Goal: Task Accomplishment & Management: Complete application form

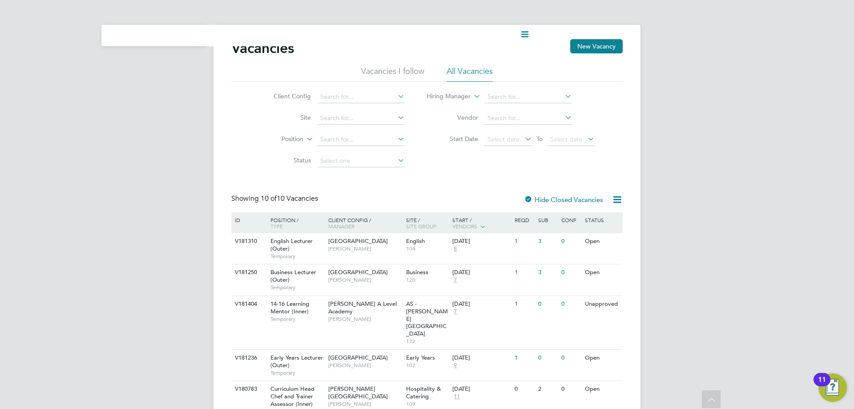
scroll to position [44, 0]
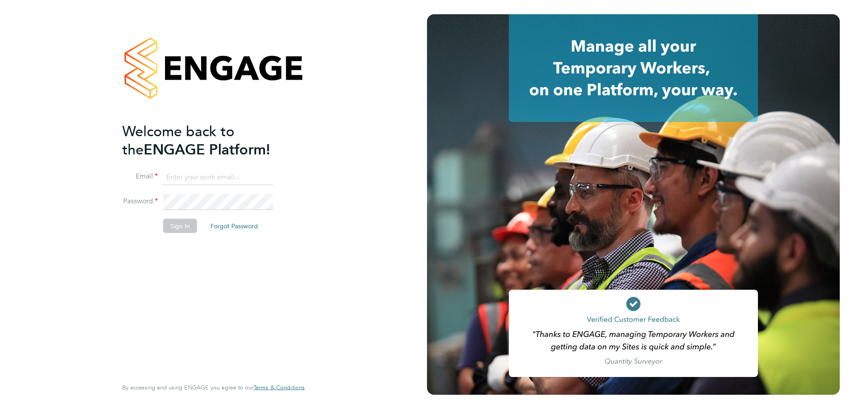
type input "cameronbishop@jambo.co"
click at [182, 229] on button "Sign In" at bounding box center [180, 225] width 34 height 14
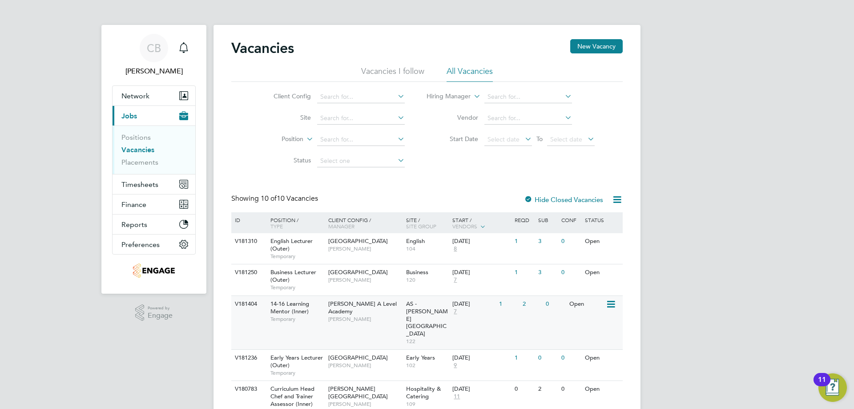
click at [355, 315] on span "[PERSON_NAME]" at bounding box center [364, 318] width 73 height 7
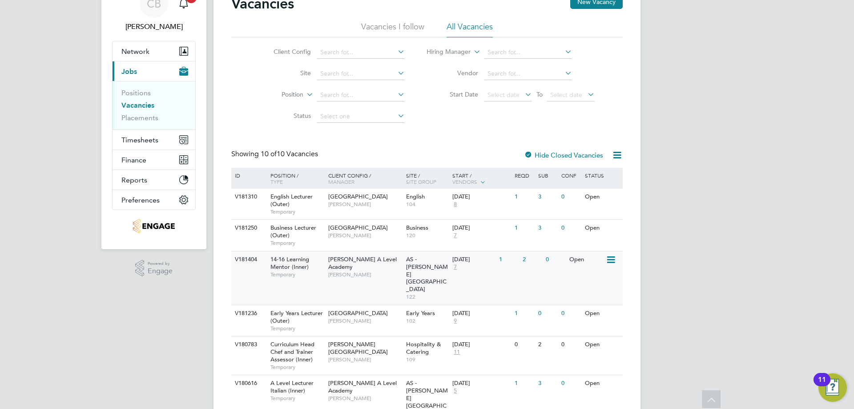
click at [344, 262] on span "[PERSON_NAME] A Level Academy" at bounding box center [362, 262] width 68 height 15
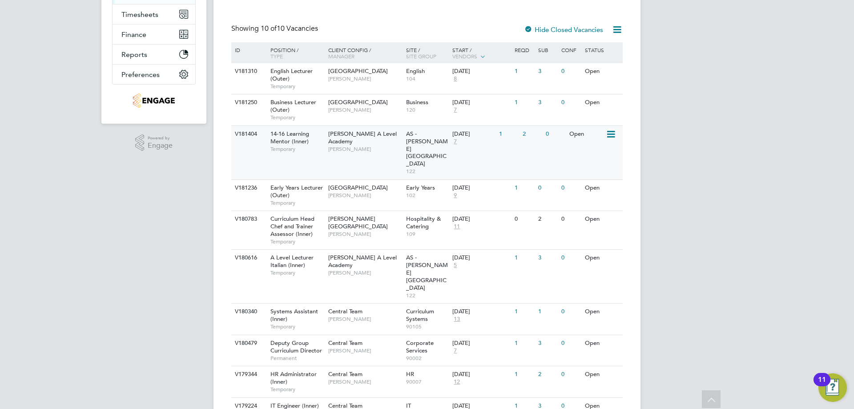
scroll to position [125, 0]
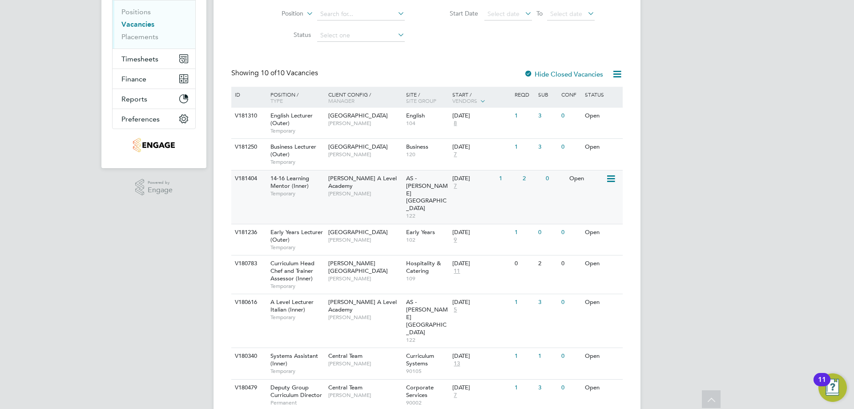
click at [309, 186] on div "14-16 Learning Mentor (Inner) Temporary" at bounding box center [295, 185] width 62 height 31
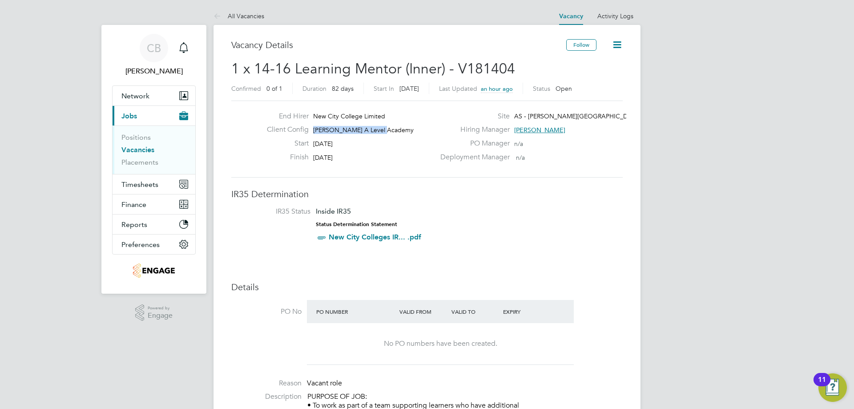
drag, startPoint x: 384, startPoint y: 130, endPoint x: 311, endPoint y: 131, distance: 72.9
click at [311, 131] on div "Client Config Attlee A Level Academy" at bounding box center [347, 132] width 175 height 14
copy span "[PERSON_NAME] A Level Academy"
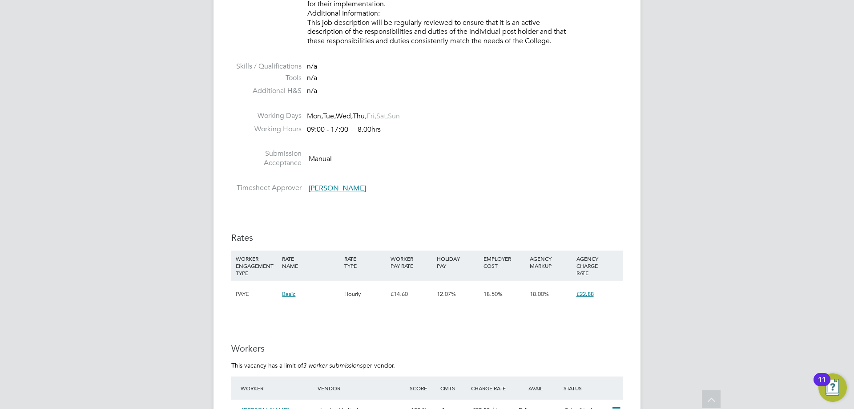
scroll to position [1295, 0]
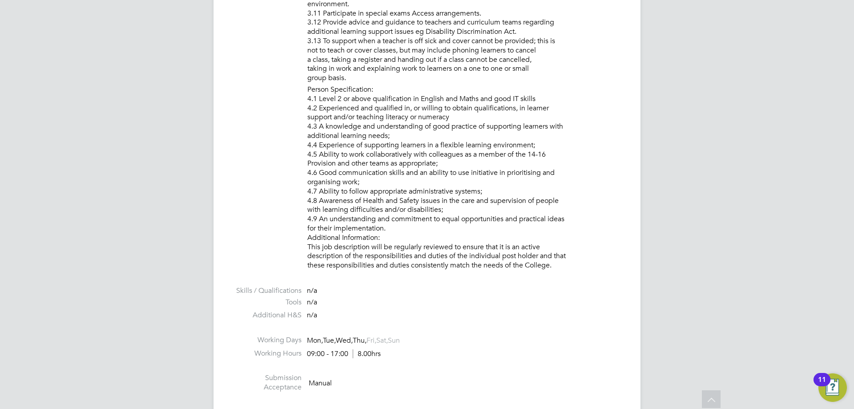
scroll to position [582, 0]
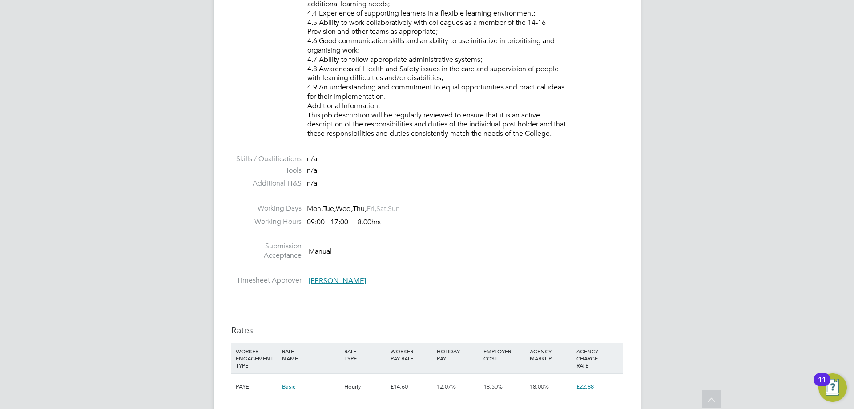
scroll to position [1380, 0]
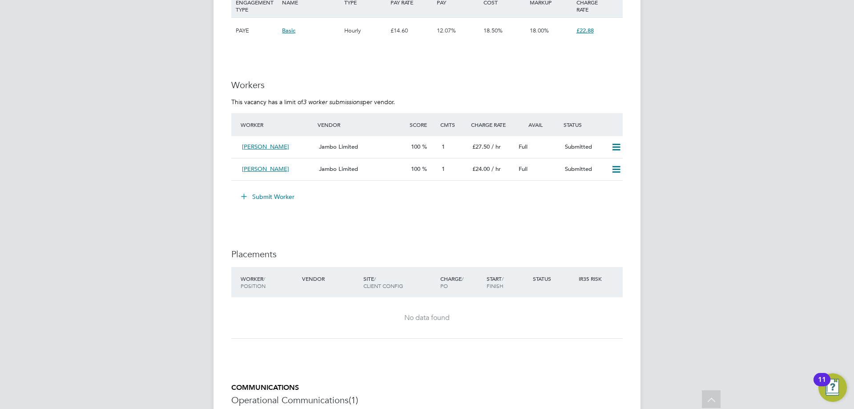
click at [284, 197] on button "Submit Worker" at bounding box center [268, 196] width 67 height 14
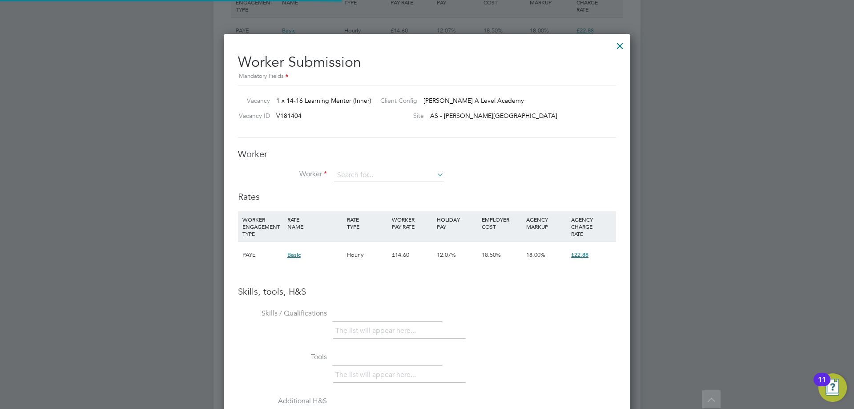
scroll to position [562, 407]
click at [361, 174] on input at bounding box center [389, 175] width 110 height 13
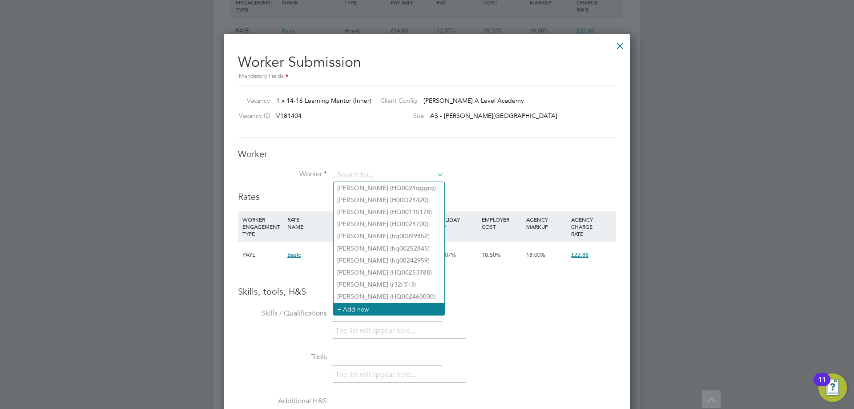
click at [369, 305] on li "+ Add new" at bounding box center [388, 309] width 111 height 12
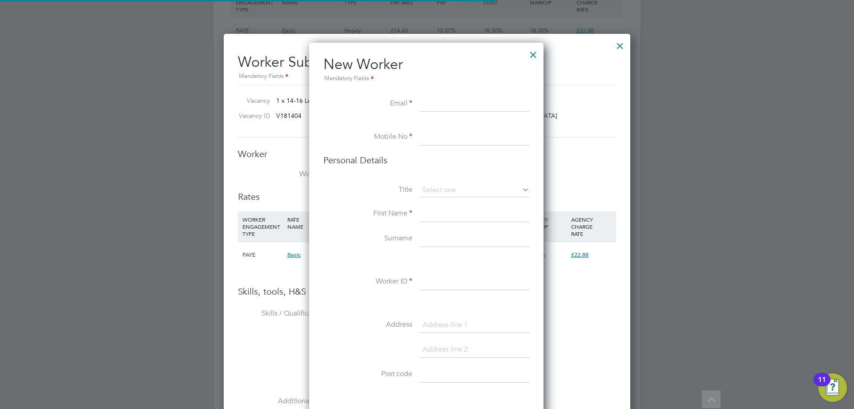
scroll to position [752, 236]
type input "Okail"
click at [614, 38] on div at bounding box center [620, 44] width 16 height 16
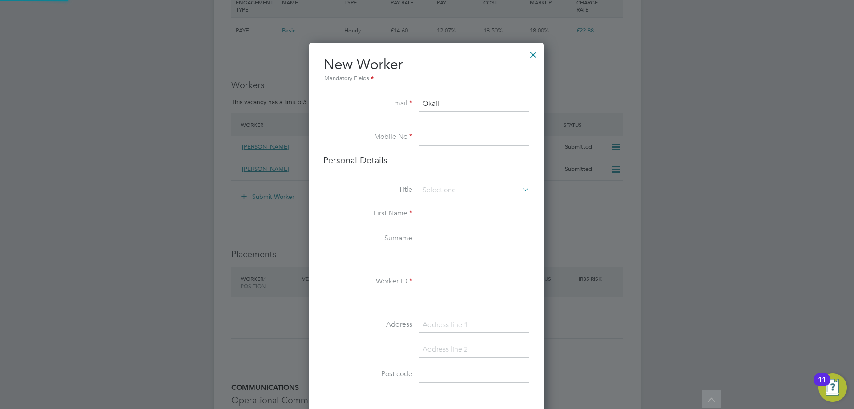
click at [618, 42] on div at bounding box center [427, 204] width 854 height 409
click at [522, 56] on h2 "New Worker Mandatory Fields" at bounding box center [426, 69] width 206 height 28
click at [537, 56] on div at bounding box center [533, 52] width 16 height 16
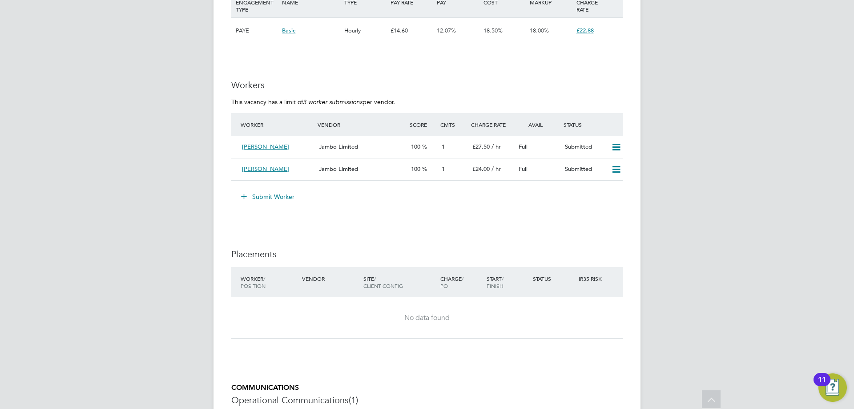
click at [281, 197] on button "Submit Worker" at bounding box center [268, 196] width 67 height 14
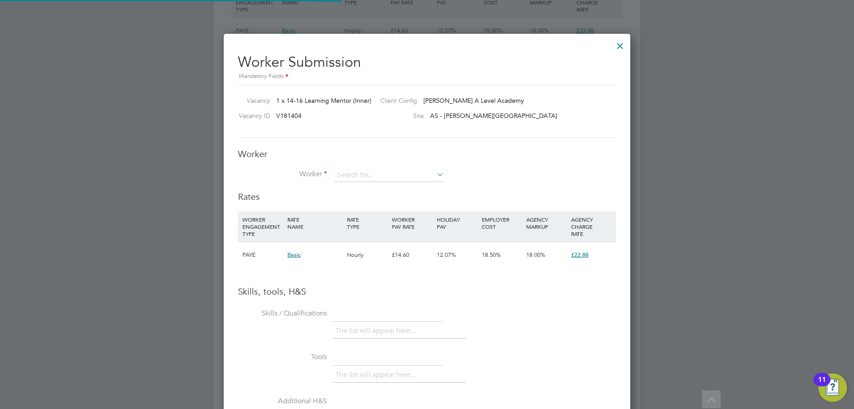
scroll to position [562, 407]
click at [367, 175] on input at bounding box center [389, 175] width 110 height 13
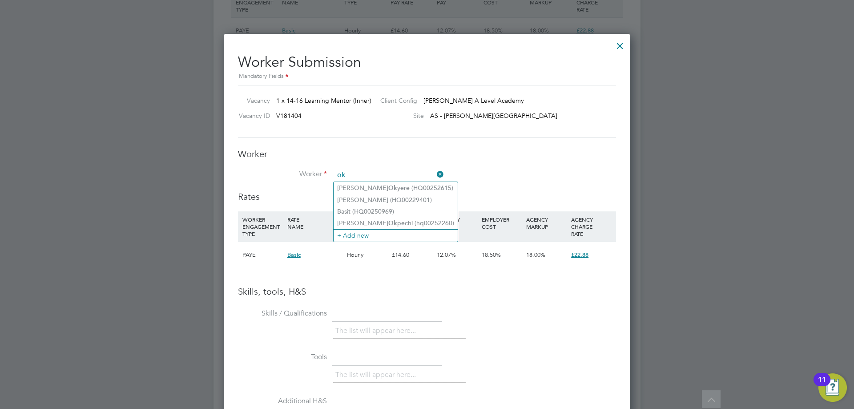
type input "o"
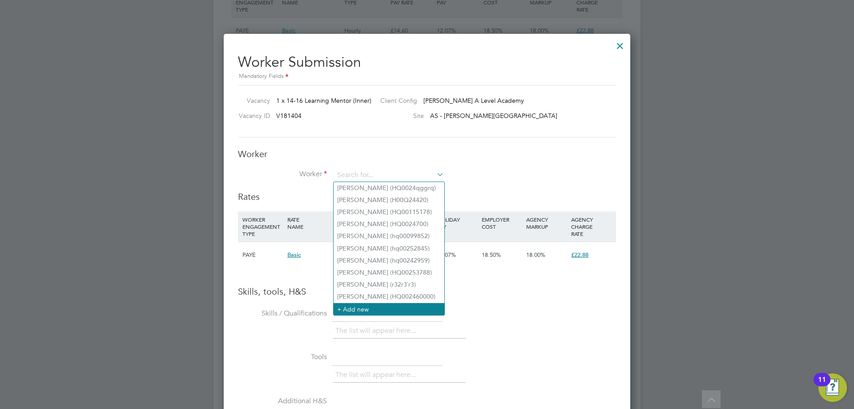
click at [353, 309] on li "+ Add new" at bounding box center [388, 309] width 111 height 12
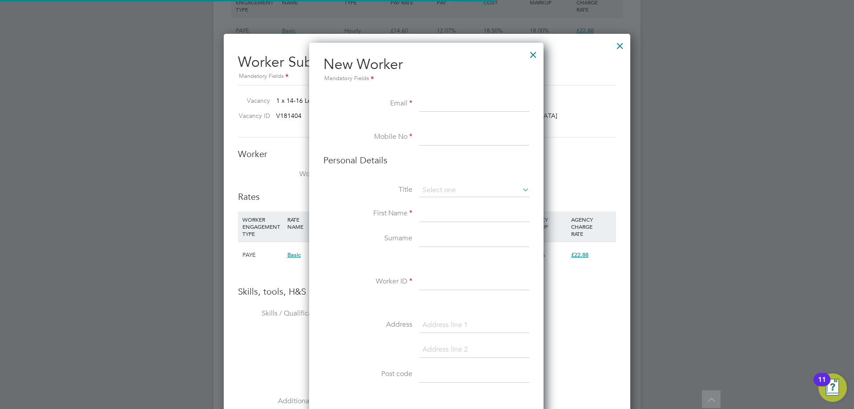
scroll to position [752, 236]
click at [439, 103] on input at bounding box center [474, 104] width 110 height 16
paste input "okkai@hotmail.com"
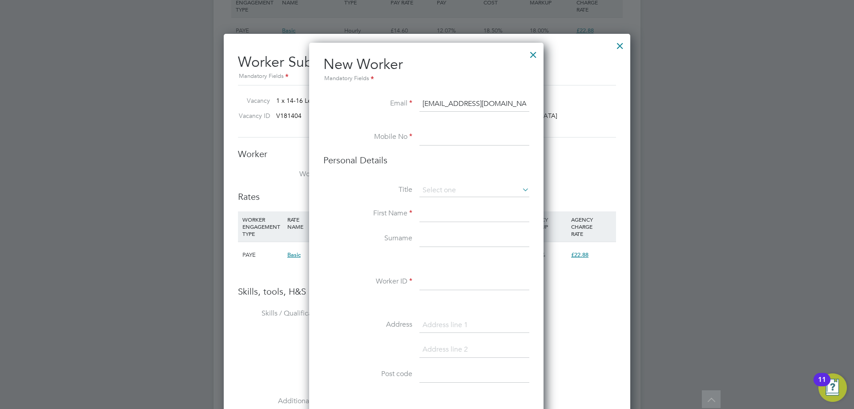
type input "okkai@hotmail.com"
click at [447, 144] on input at bounding box center [474, 137] width 110 height 16
click at [465, 136] on input at bounding box center [474, 137] width 110 height 16
paste input "07735 127656"
type input "07735 127656"
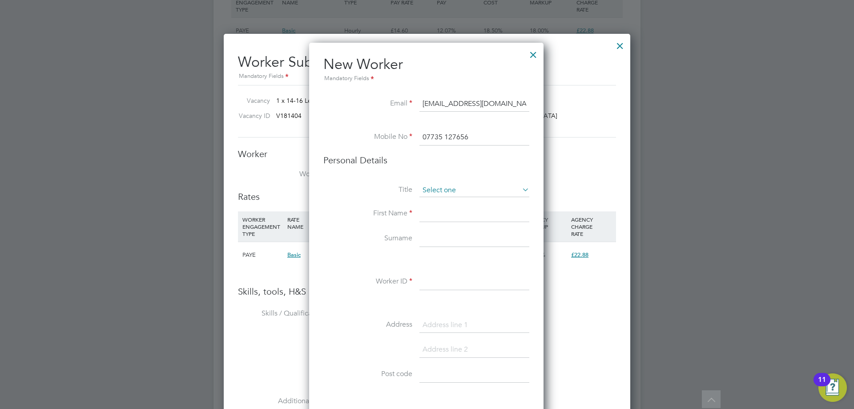
click at [446, 191] on input at bounding box center [474, 190] width 110 height 13
click at [443, 213] on li "Mrs" at bounding box center [474, 215] width 111 height 12
type input "Mrs"
click at [443, 213] on input at bounding box center [474, 214] width 110 height 16
type input "Okailey"
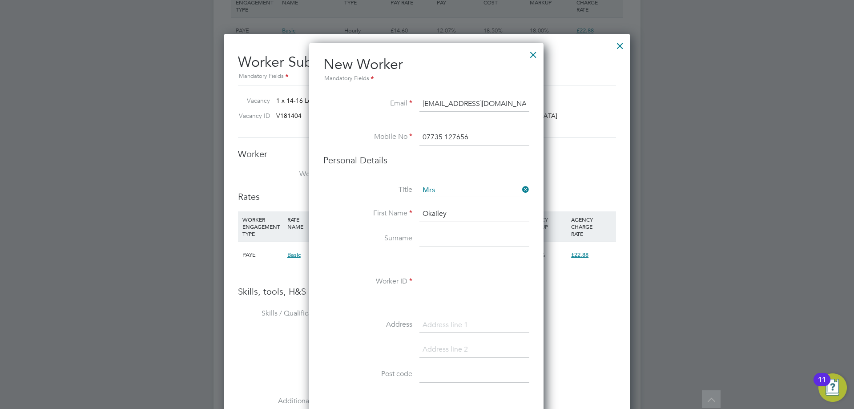
click at [434, 238] on input at bounding box center [474, 239] width 110 height 16
type input "Okine"
click at [431, 282] on input at bounding box center [474, 282] width 110 height 16
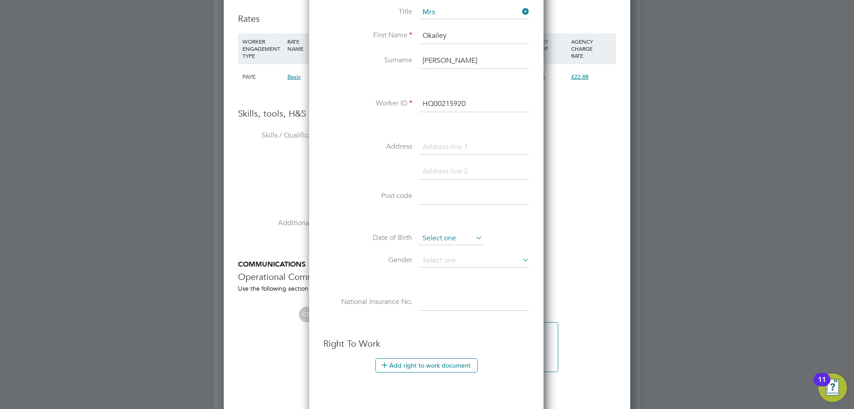
type input "HQ00215920"
click at [448, 238] on input at bounding box center [450, 238] width 63 height 13
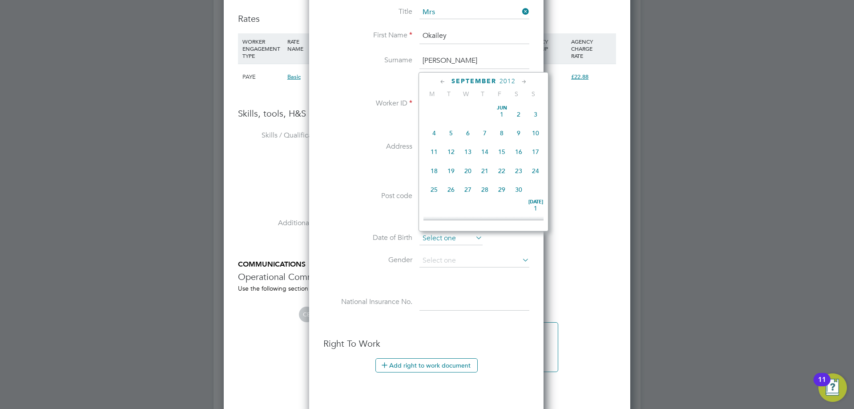
scroll to position [346, 0]
click at [448, 238] on input at bounding box center [450, 238] width 63 height 13
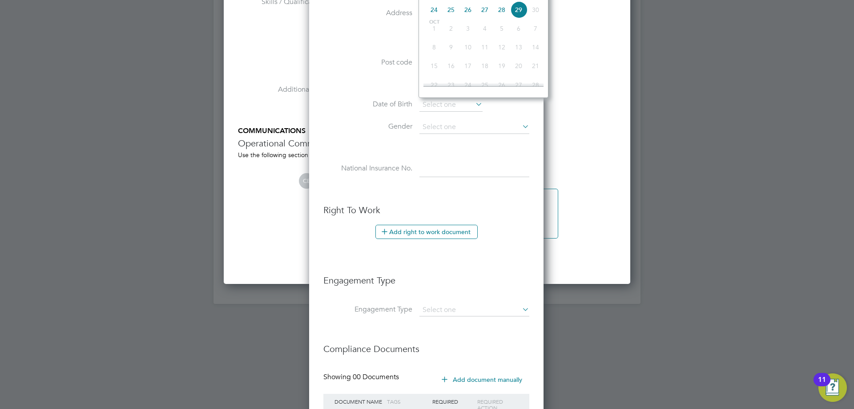
scroll to position [1766, 0]
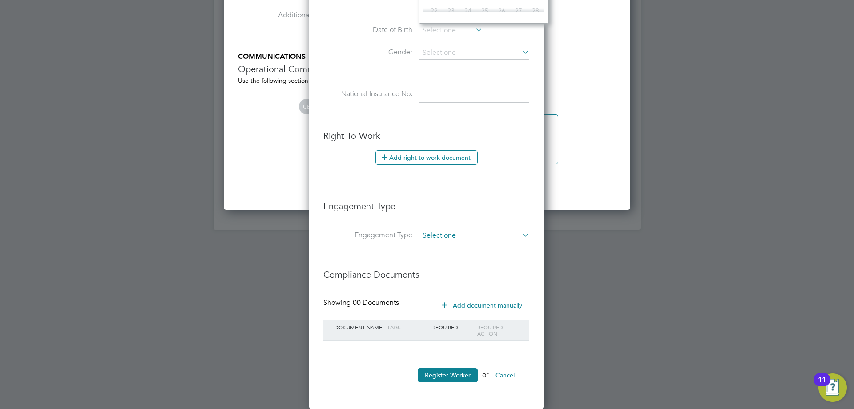
click at [462, 238] on input at bounding box center [474, 235] width 110 height 12
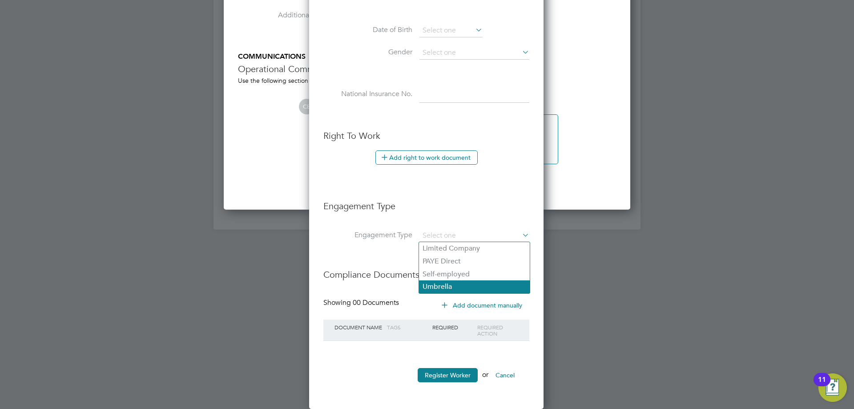
click at [459, 282] on li "Umbrella" at bounding box center [474, 286] width 111 height 13
type input "Umbrella"
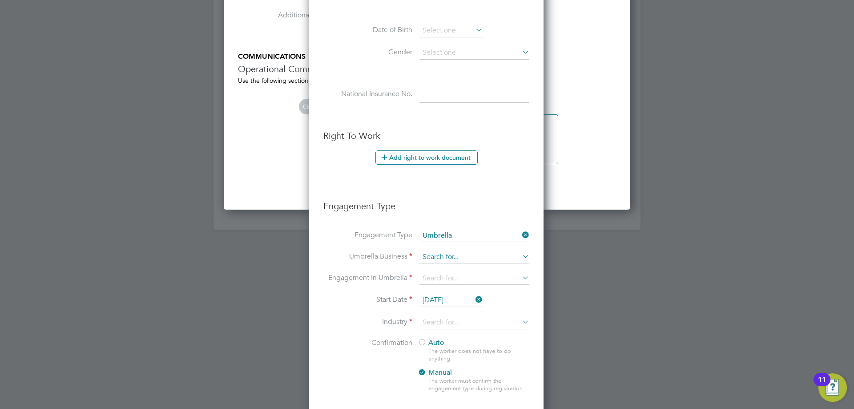
scroll to position [1810, 0]
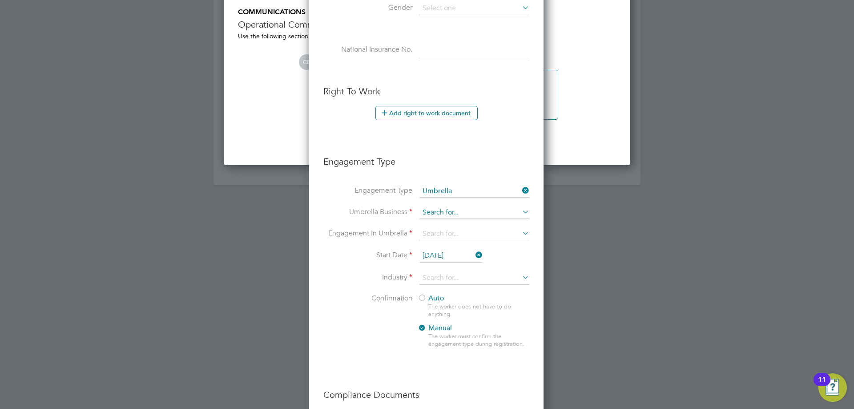
click at [442, 209] on input at bounding box center [474, 212] width 110 height 12
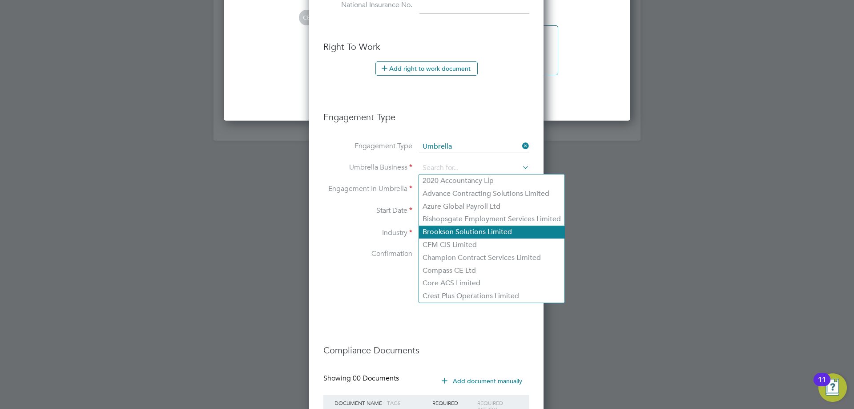
scroll to position [1899, 0]
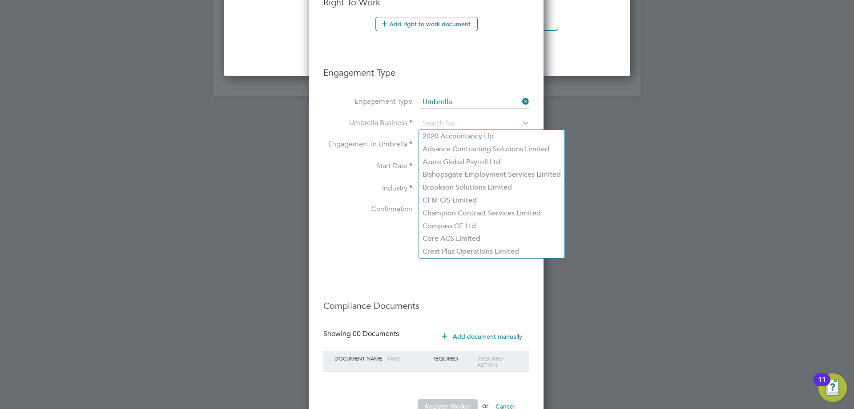
click at [520, 102] on icon at bounding box center [520, 101] width 0 height 12
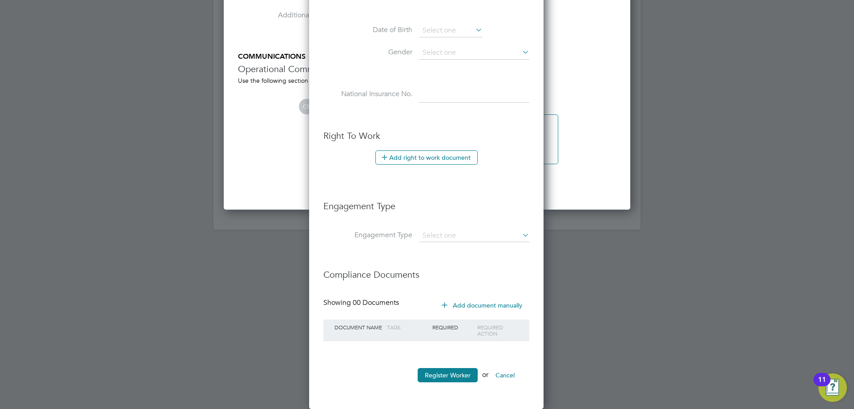
scroll to position [752, 236]
click at [448, 369] on button "Register Worker" at bounding box center [447, 375] width 60 height 14
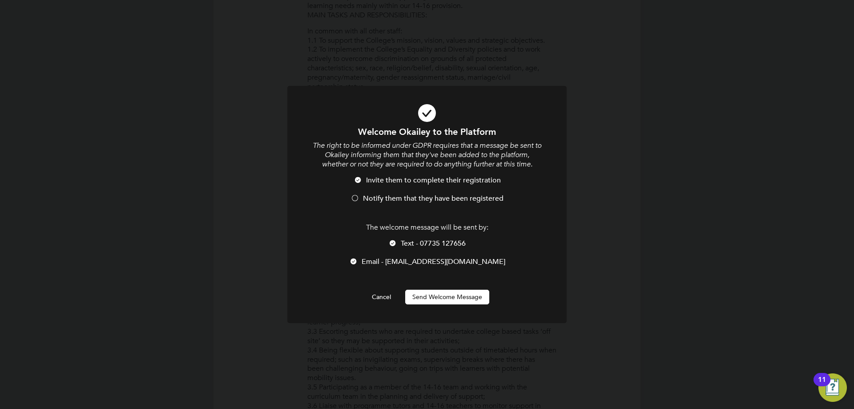
click at [401, 242] on span "Text - 07735 127656" at bounding box center [433, 243] width 65 height 9
click at [358, 265] on div at bounding box center [353, 261] width 9 height 9
click at [358, 263] on div at bounding box center [353, 261] width 9 height 9
click at [391, 197] on span "Notify them that they have been registered" at bounding box center [433, 198] width 140 height 9
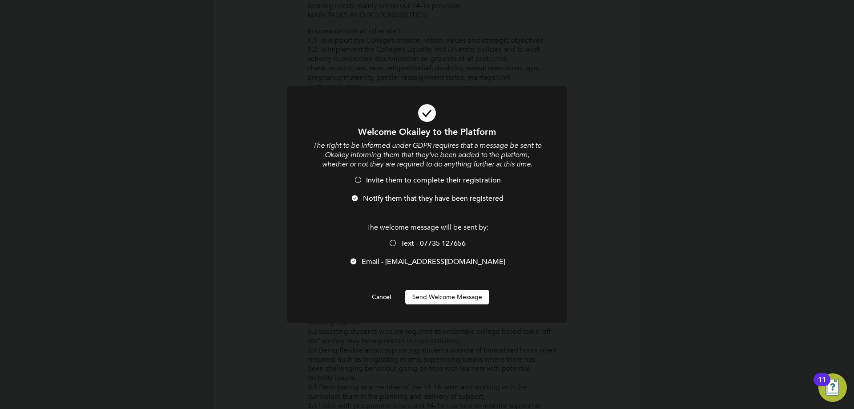
click at [415, 297] on button "Send Welcome Message" at bounding box center [447, 296] width 84 height 14
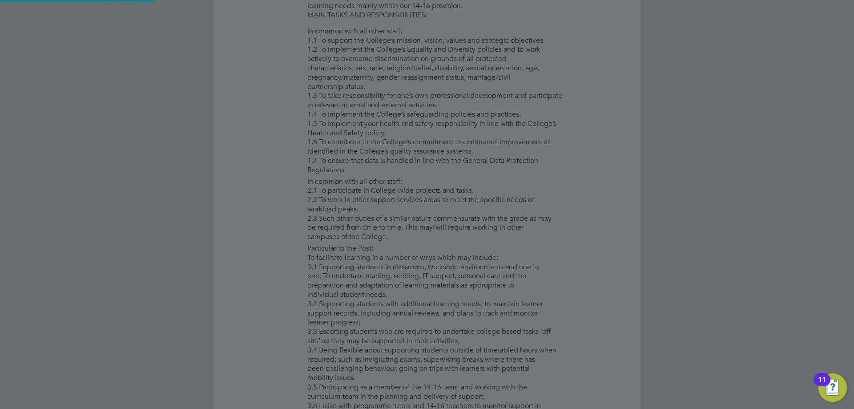
type input "Okailey Okine (HQ00215920)"
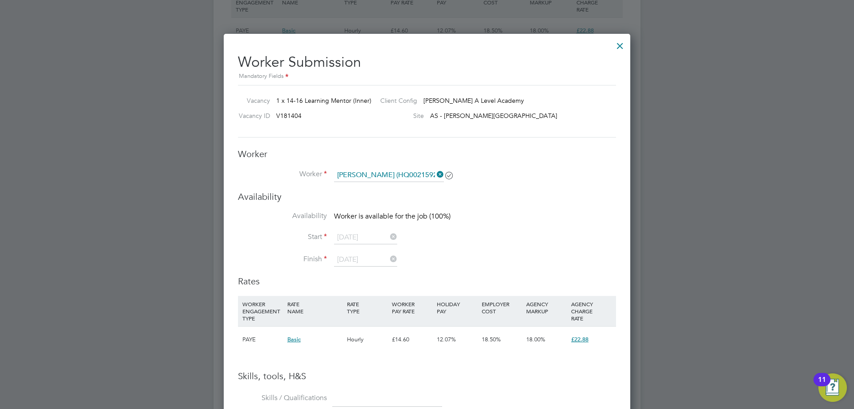
scroll to position [1514, 0]
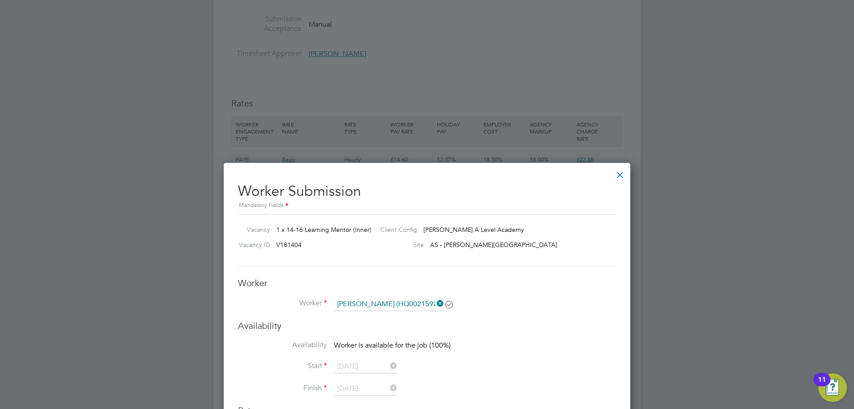
click at [616, 177] on div at bounding box center [620, 173] width 16 height 16
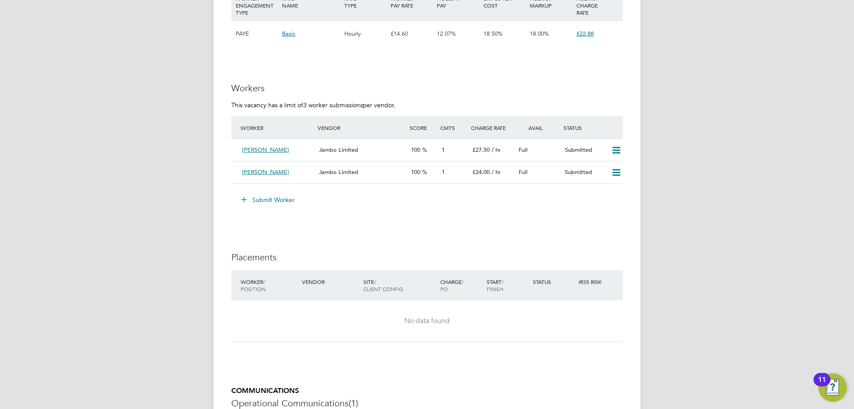
scroll to position [1380, 0]
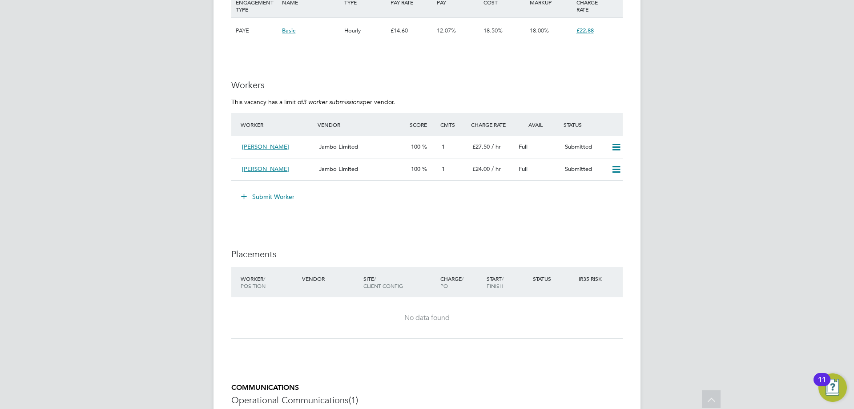
click at [278, 194] on button "Submit Worker" at bounding box center [268, 196] width 67 height 14
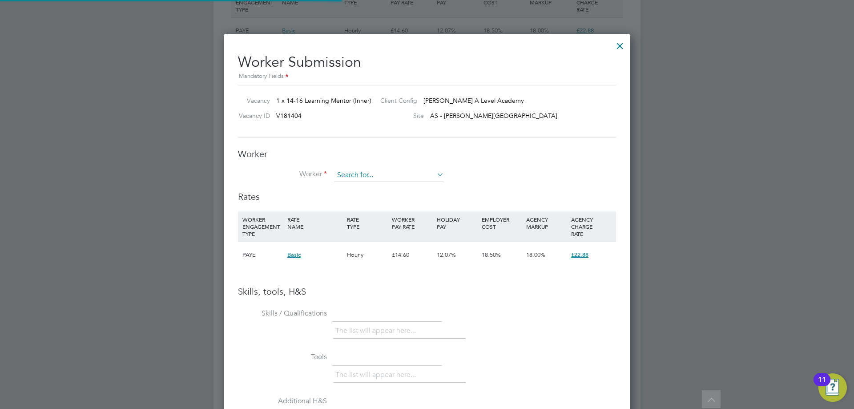
scroll to position [562, 407]
click at [383, 168] on div "Worker Worker Worker Engagement Type" at bounding box center [427, 169] width 378 height 43
click at [380, 171] on input at bounding box center [389, 175] width 110 height 13
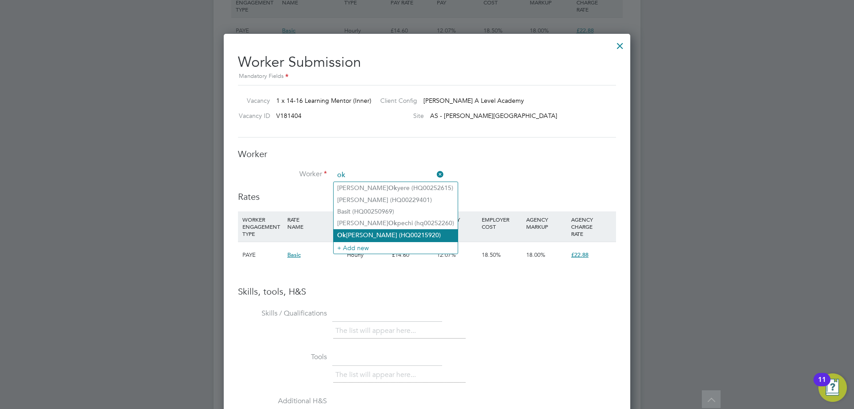
click at [364, 234] on li "Ok ailey Okine (HQ00215920)" at bounding box center [395, 235] width 124 height 12
type input "Okailey Okine (HQ00215920)"
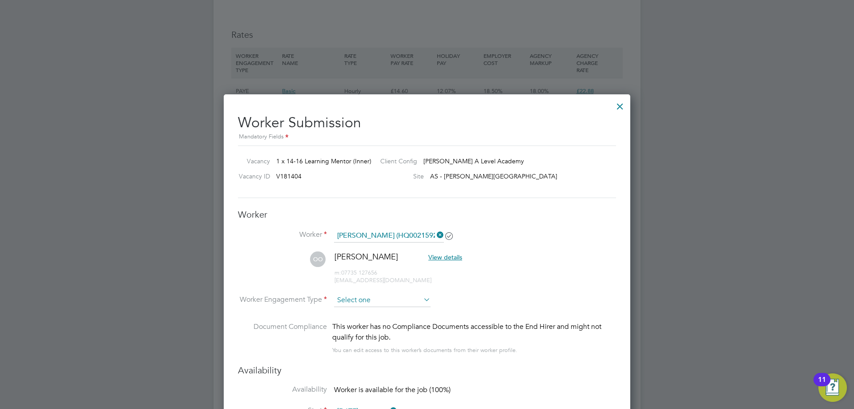
click at [365, 293] on input at bounding box center [382, 299] width 96 height 13
click at [364, 312] on li "Contract" at bounding box center [381, 313] width 97 height 12
type input "Contract"
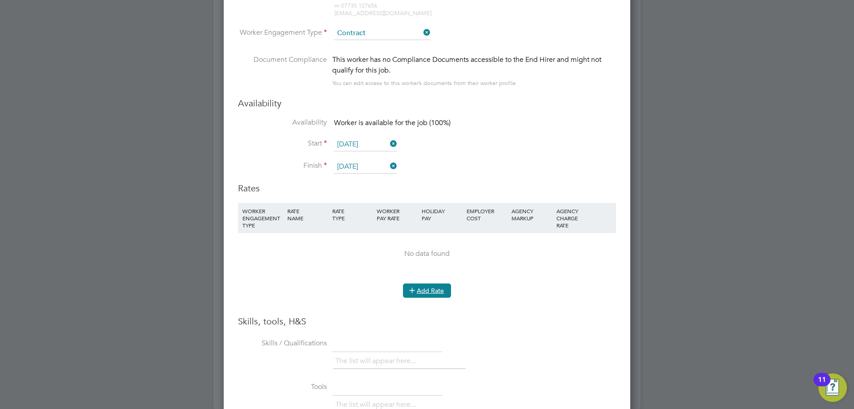
click at [427, 292] on button "Add Rate" at bounding box center [427, 290] width 48 height 14
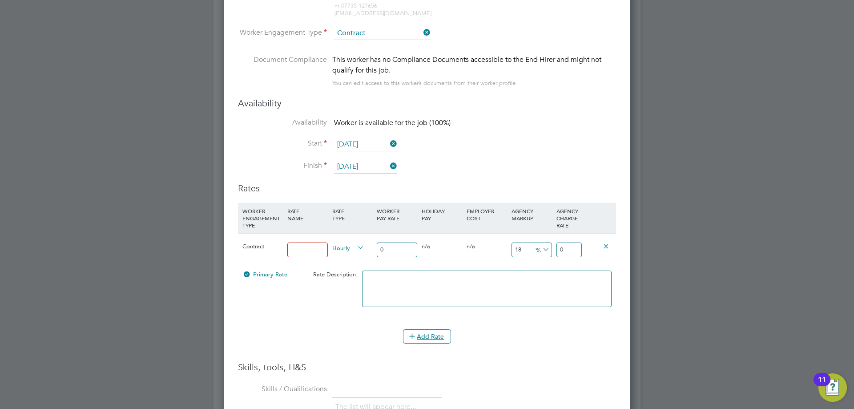
click at [322, 249] on input at bounding box center [307, 249] width 40 height 15
type input "Umbrella"
click at [394, 246] on input "0" at bounding box center [397, 249] width 40 height 15
type input "1"
type input "1.18"
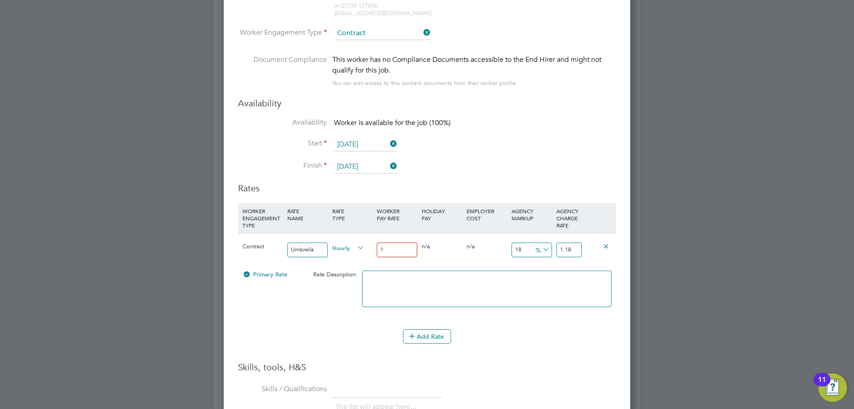
type input "17"
type input "20.06"
type input "17"
click at [578, 249] on input "20.06" at bounding box center [568, 249] width 25 height 15
drag, startPoint x: 577, startPoint y: 247, endPoint x: 550, endPoint y: 247, distance: 26.7
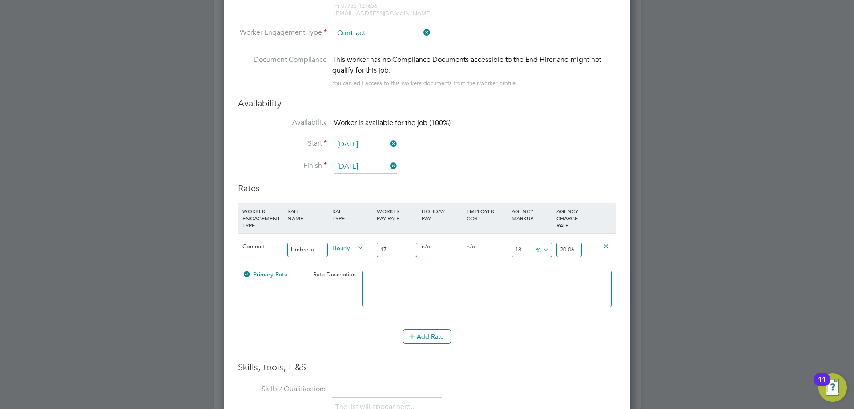
click at [550, 247] on div "Contract Umbrella Hourly 17 0 n/a 0 n/a 18 3.06 % 20.06" at bounding box center [427, 249] width 378 height 33
type input "20.06"
click at [541, 249] on icon at bounding box center [541, 249] width 0 height 12
click at [545, 270] on li "£" at bounding box center [542, 271] width 21 height 12
click at [529, 245] on input "3.06" at bounding box center [531, 249] width 40 height 15
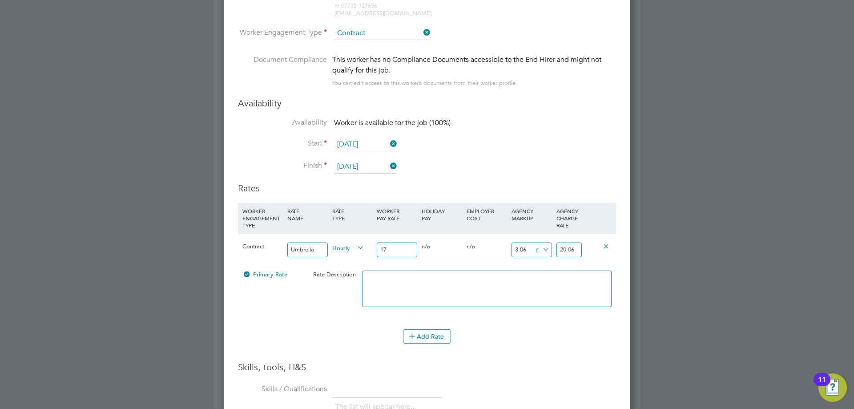
drag, startPoint x: 529, startPoint y: 250, endPoint x: 506, endPoint y: 247, distance: 22.9
click at [506, 248] on div "Contract Umbrella Hourly 17 0 n/a 0 n/a 18 3.06 £ 20.06" at bounding box center [427, 249] width 378 height 33
type input "8"
type input "25"
type input "8.5"
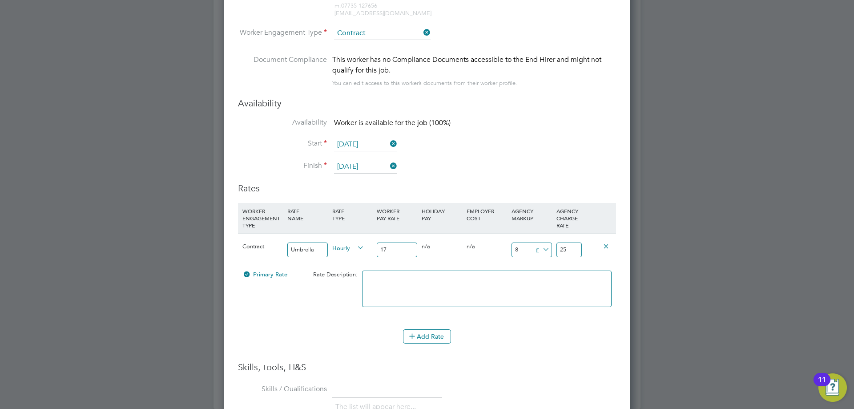
type input "25.5"
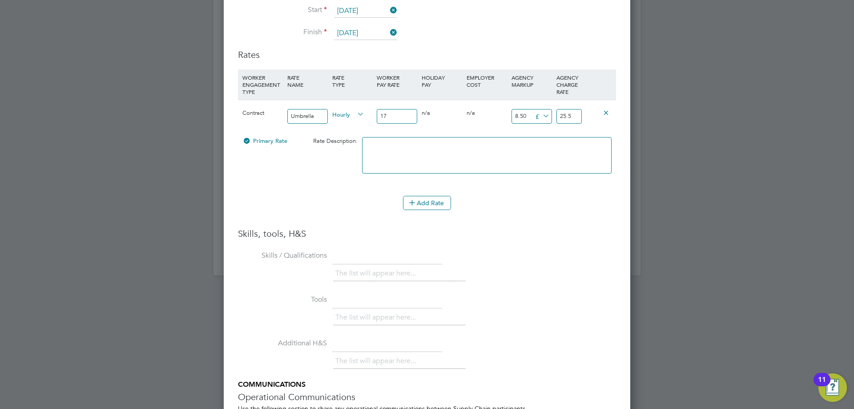
scroll to position [1849, 0]
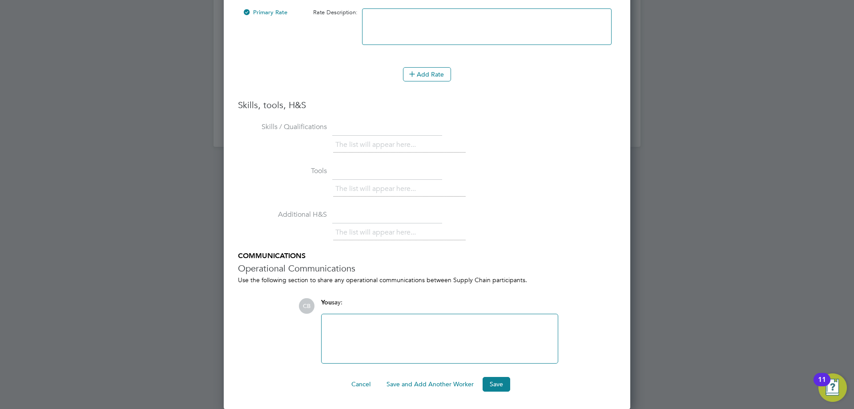
type input "8.50"
click at [496, 382] on button "Save" at bounding box center [496, 384] width 28 height 14
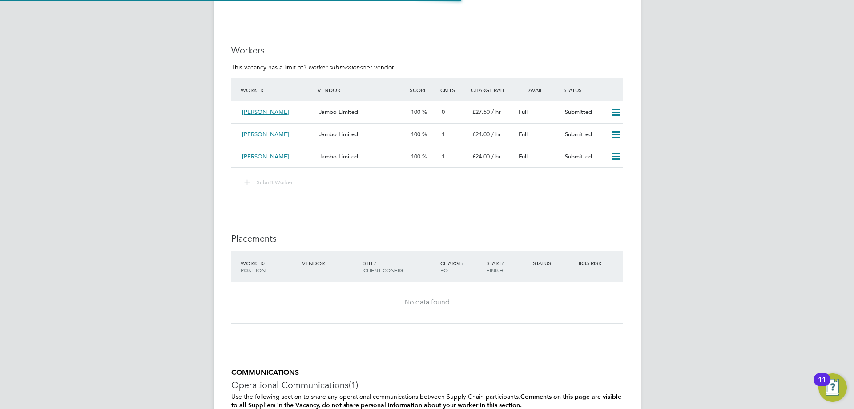
scroll to position [1380, 0]
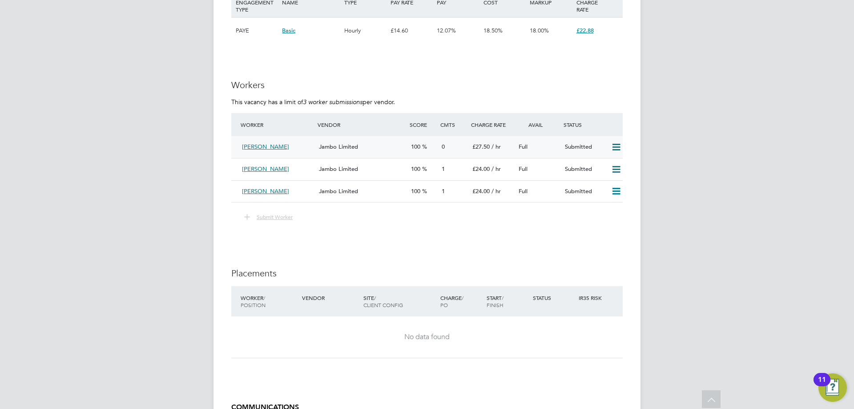
click at [388, 146] on div "Jambo Limited" at bounding box center [361, 147] width 92 height 15
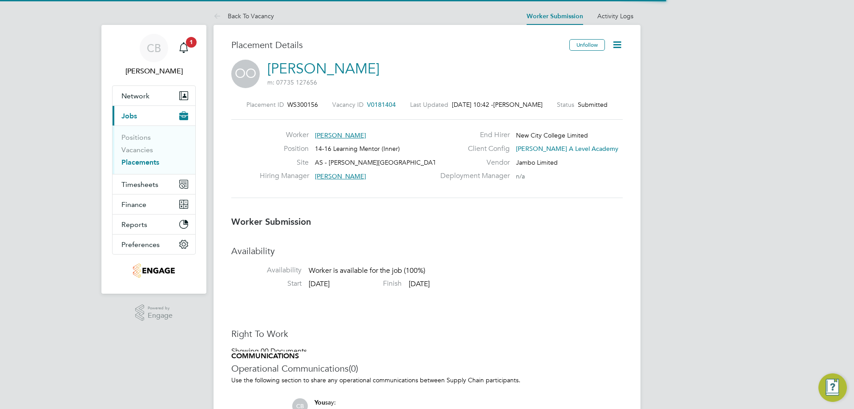
scroll to position [4, 4]
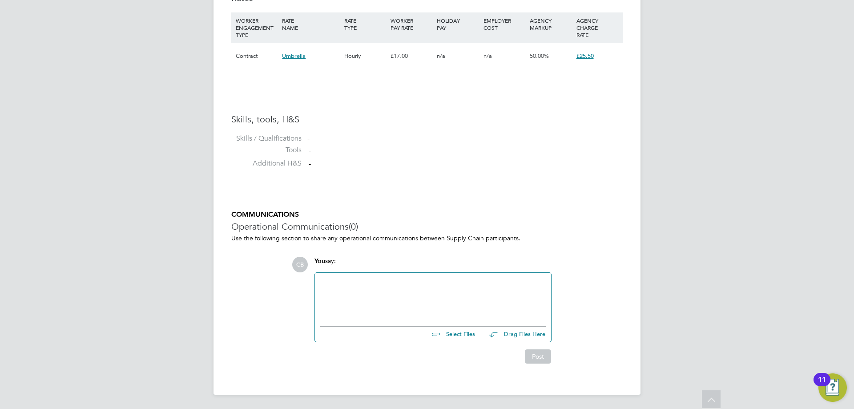
click at [402, 281] on div at bounding box center [432, 297] width 225 height 38
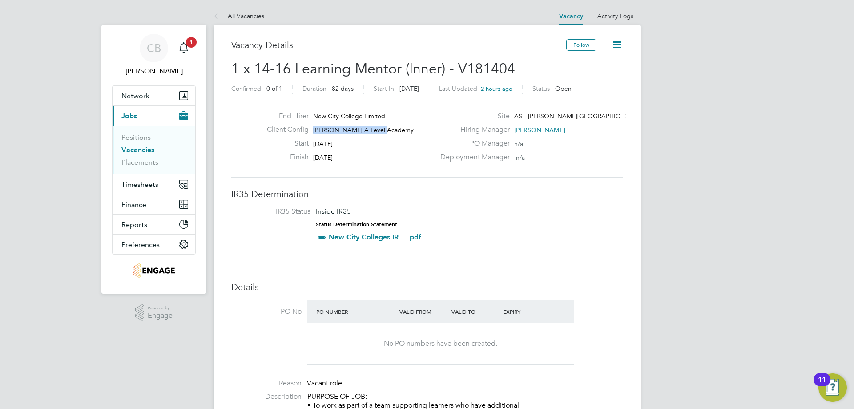
drag, startPoint x: 381, startPoint y: 130, endPoint x: 314, endPoint y: 128, distance: 66.3
click at [314, 128] on div "Client Config [PERSON_NAME] A Level Academy" at bounding box center [347, 132] width 175 height 14
copy span "[PERSON_NAME] A Level Academy"
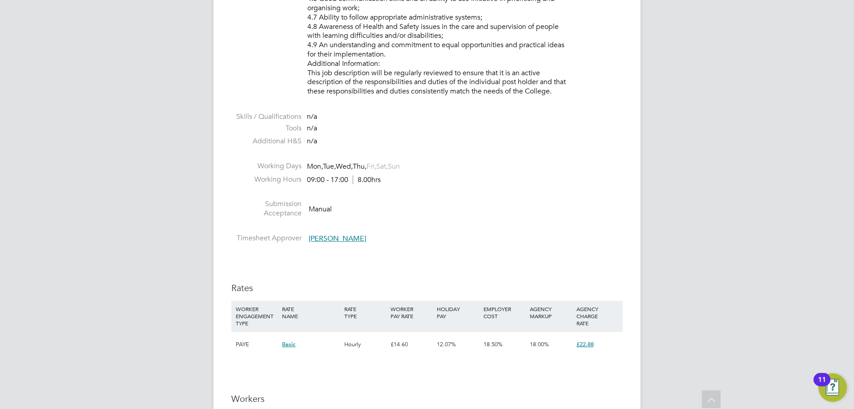
scroll to position [1334, 0]
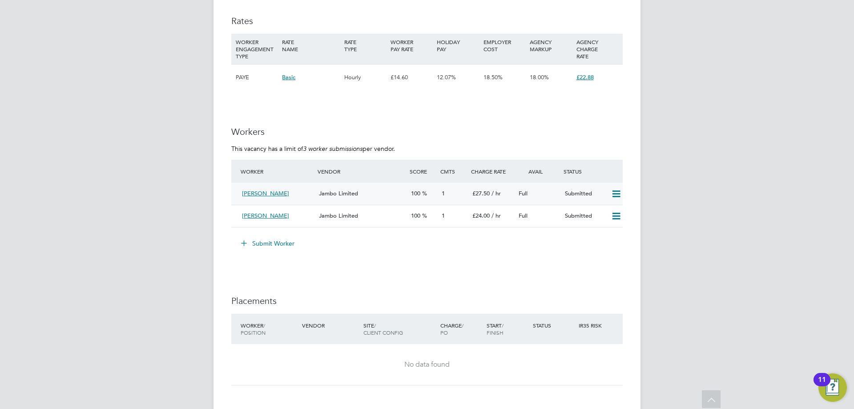
click at [345, 198] on div "Jambo Limited" at bounding box center [361, 193] width 92 height 15
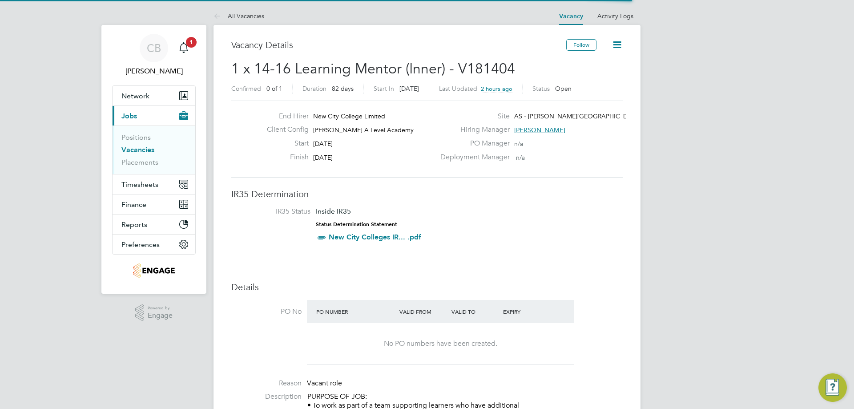
scroll to position [4, 4]
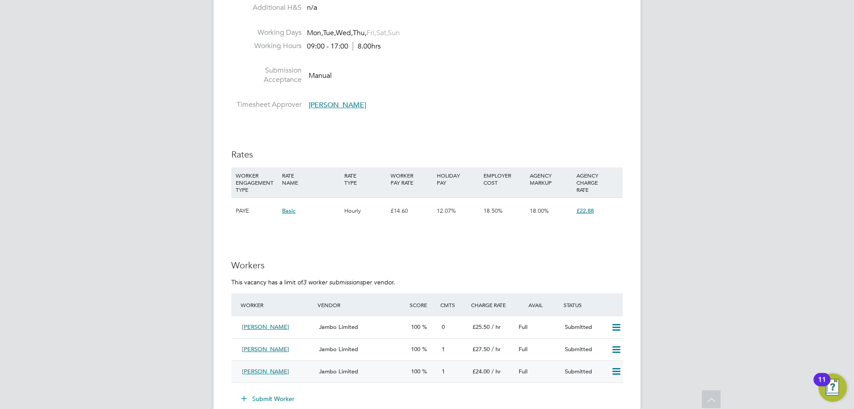
click at [448, 370] on div "1" at bounding box center [453, 371] width 31 height 15
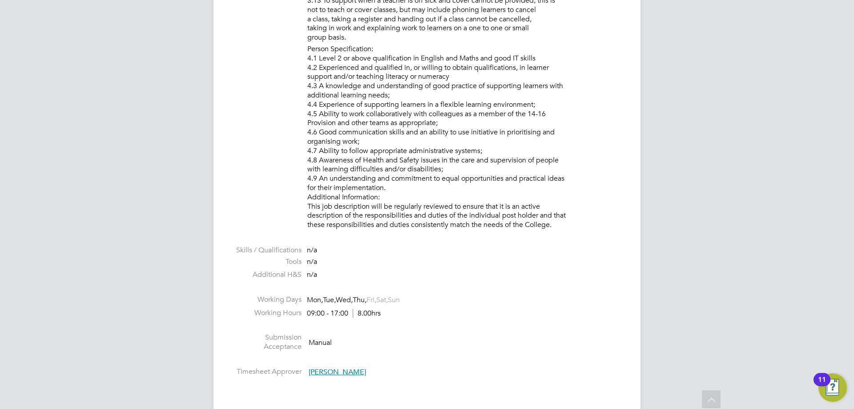
scroll to position [1245, 0]
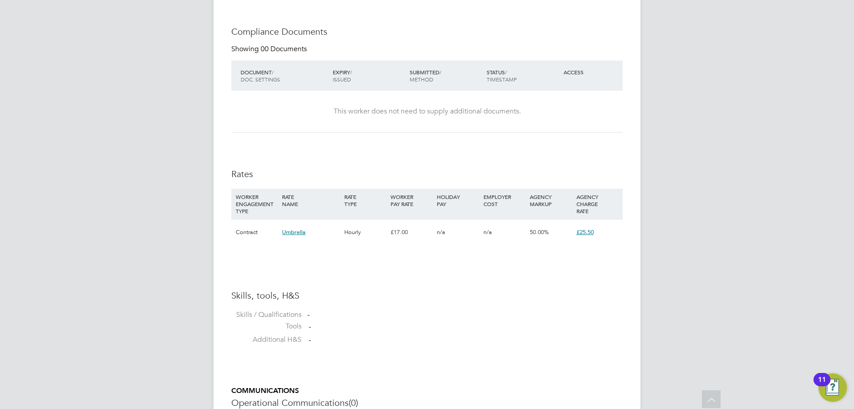
scroll to position [622, 0]
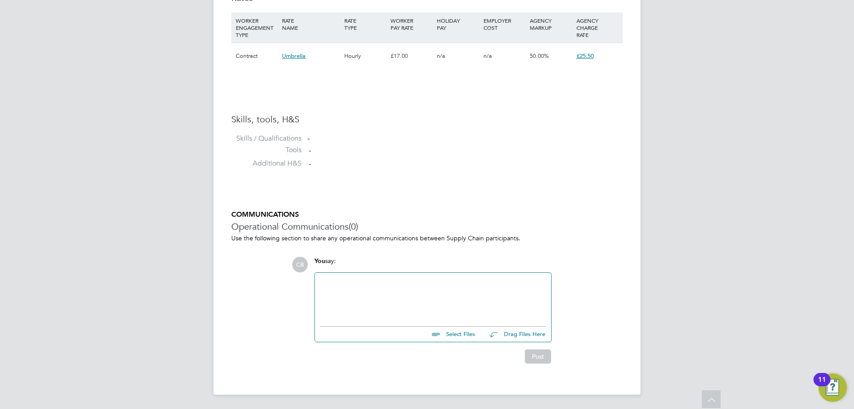
click at [393, 281] on div at bounding box center [432, 297] width 225 height 38
click at [543, 355] on button "Post" at bounding box center [538, 356] width 26 height 14
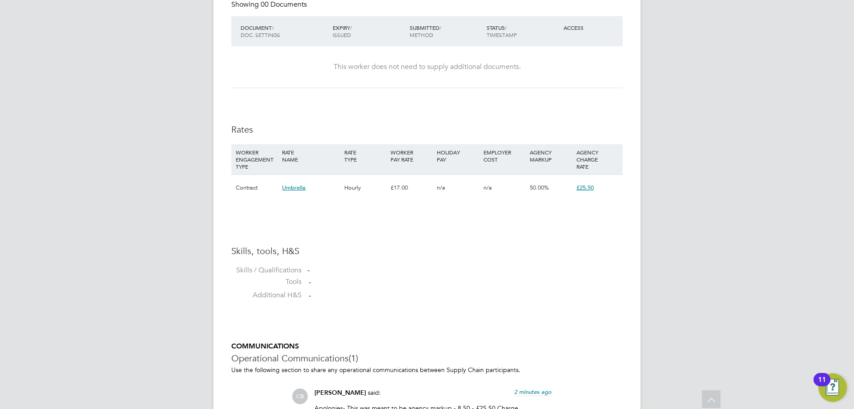
scroll to position [665, 0]
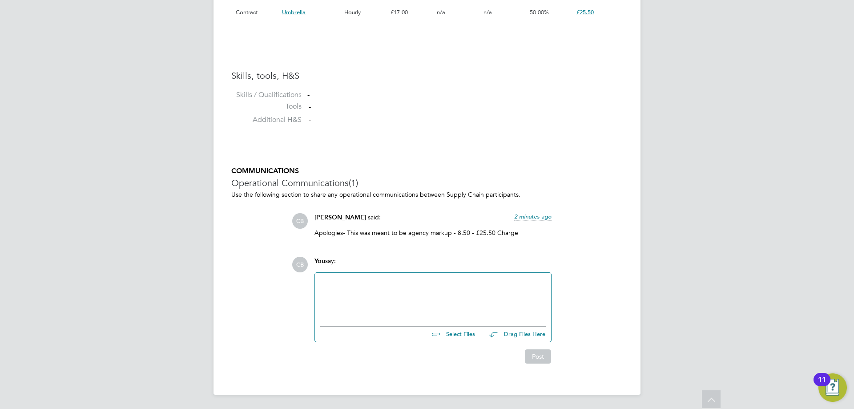
click at [366, 288] on div at bounding box center [432, 297] width 225 height 38
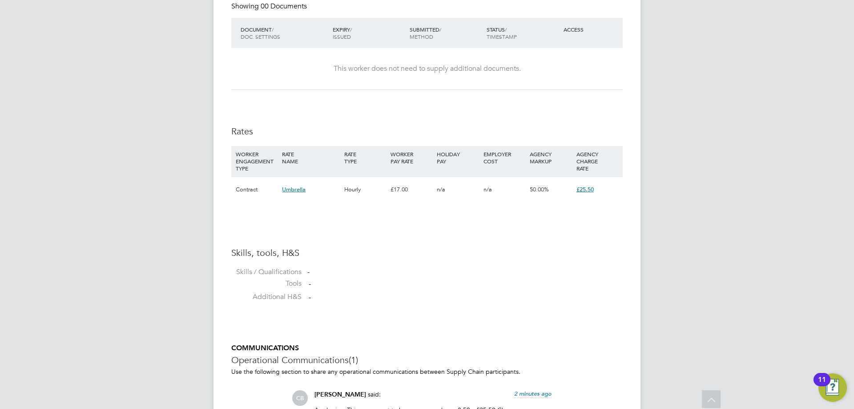
scroll to position [398, 0]
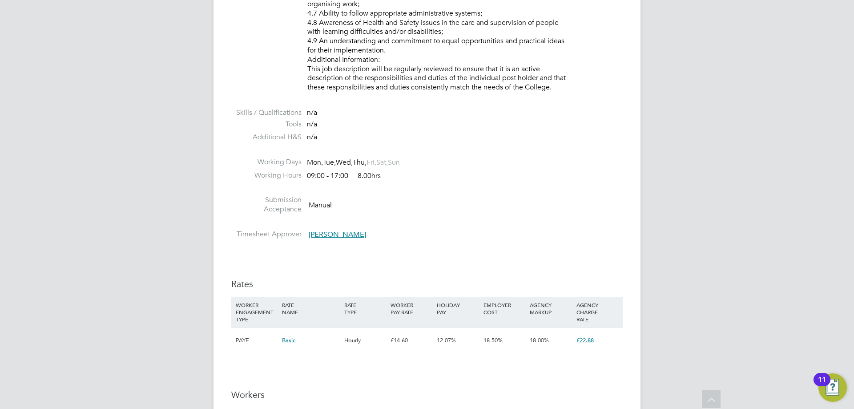
scroll to position [1293, 0]
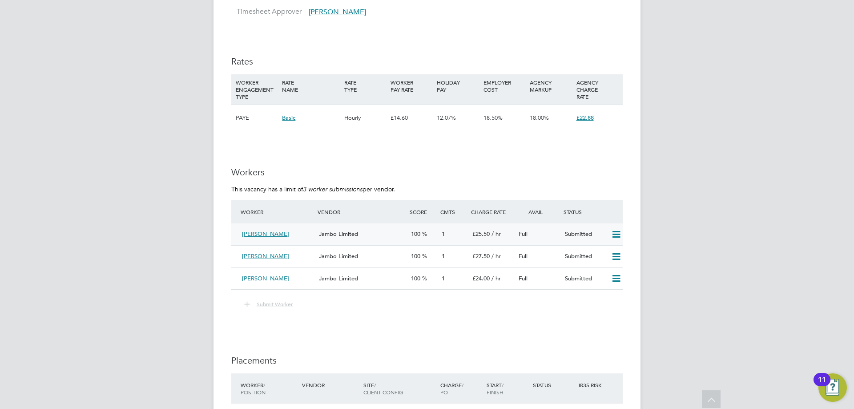
click at [557, 233] on div "Full" at bounding box center [538, 234] width 46 height 15
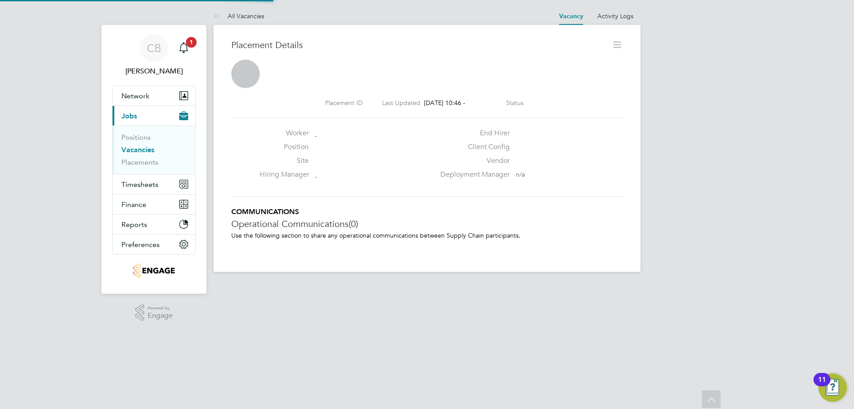
scroll to position [4, 4]
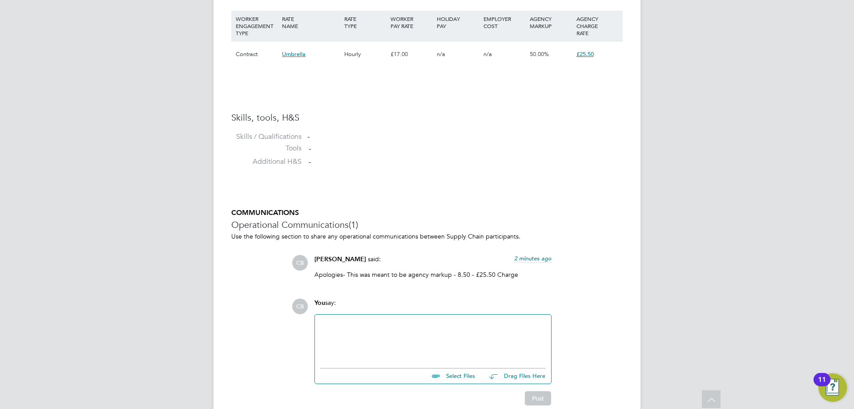
click at [469, 375] on input "file" at bounding box center [478, 374] width 133 height 12
type input "C:\fakepath\Okailey 215920.docx"
click at [531, 402] on button "Post" at bounding box center [538, 406] width 26 height 14
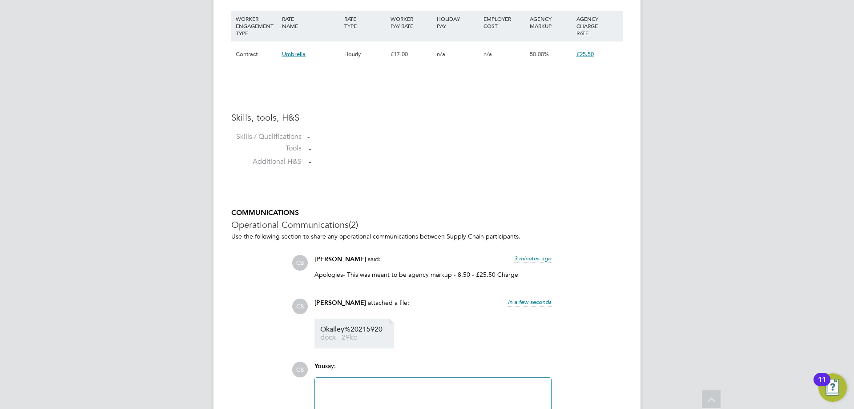
click at [364, 333] on link "Okailey%20215920 docx - 29kb" at bounding box center [355, 333] width 71 height 15
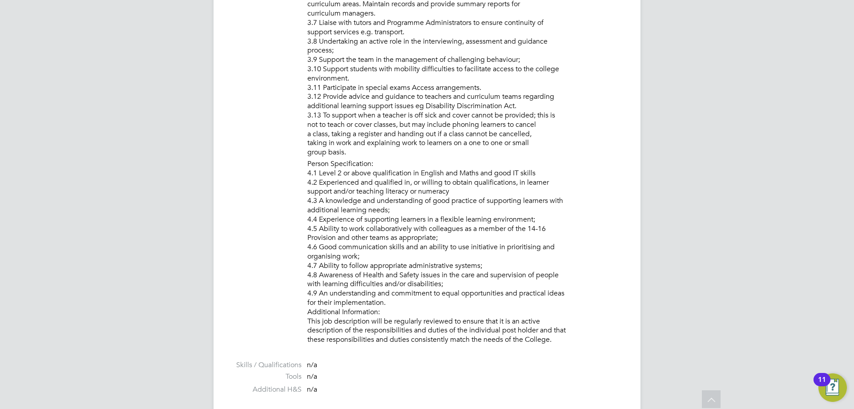
scroll to position [552, 0]
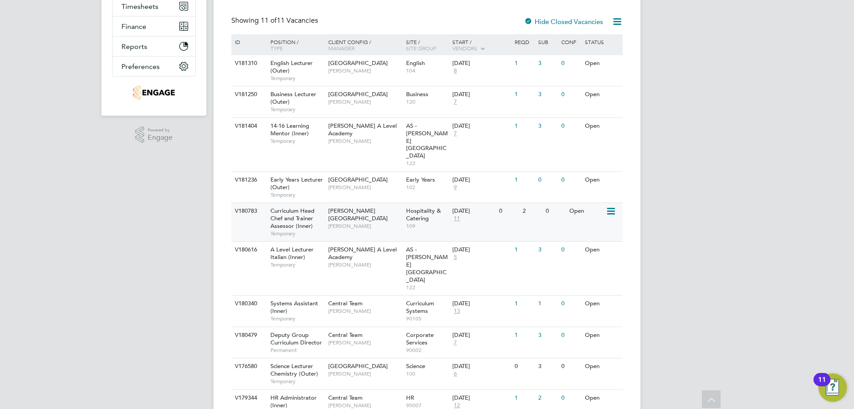
scroll to position [201, 0]
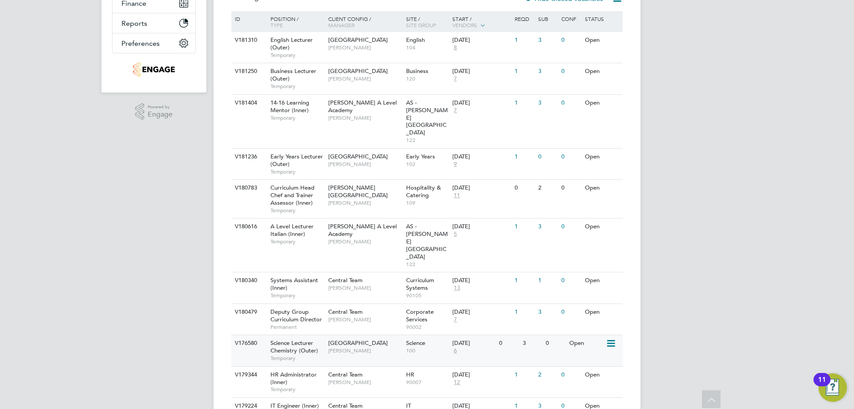
click at [375, 339] on span "[GEOGRAPHIC_DATA]" at bounding box center [358, 343] width 60 height 8
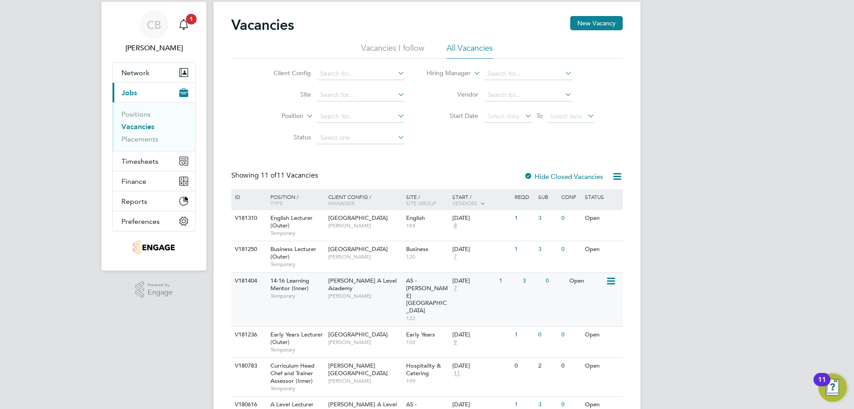
click at [351, 292] on span "[PERSON_NAME]" at bounding box center [364, 295] width 73 height 7
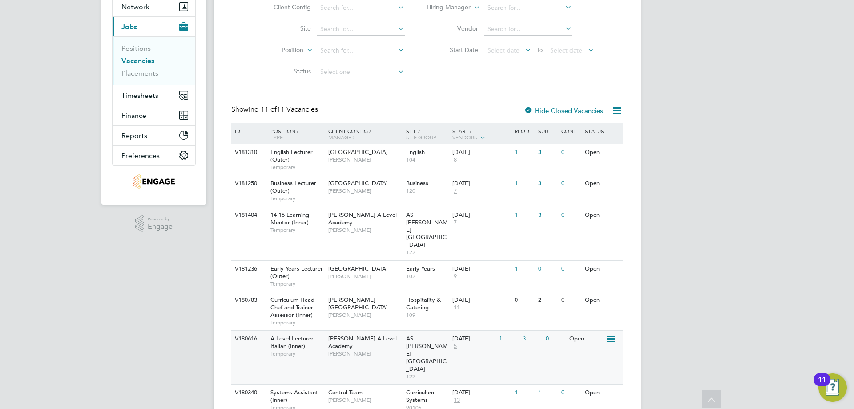
scroll to position [133, 0]
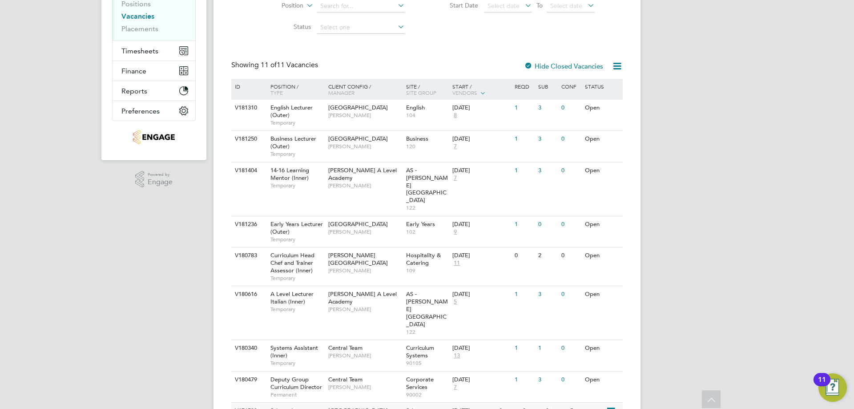
click at [333, 406] on span "[GEOGRAPHIC_DATA]" at bounding box center [358, 410] width 60 height 8
click at [362, 182] on span "[PERSON_NAME]" at bounding box center [364, 185] width 73 height 7
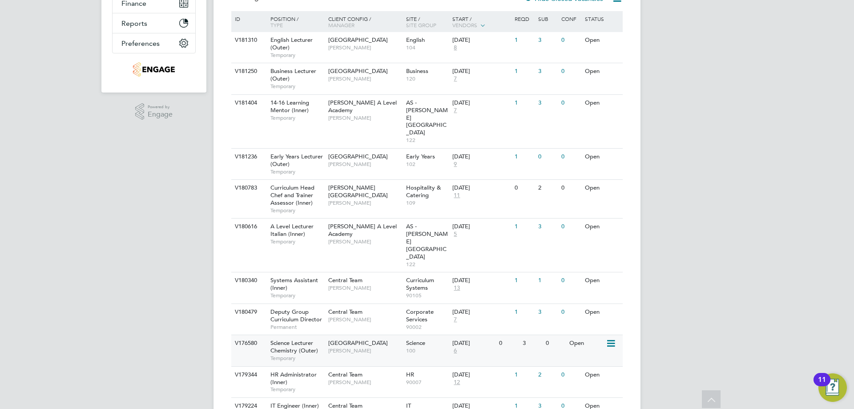
click at [357, 339] on span "[GEOGRAPHIC_DATA]" at bounding box center [358, 343] width 60 height 8
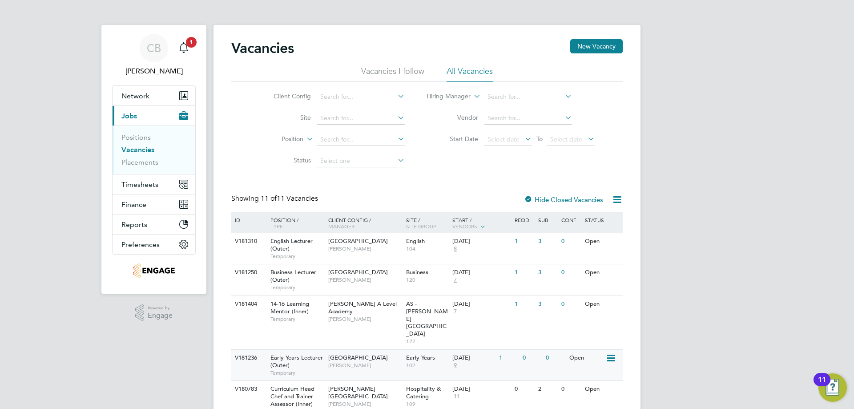
scroll to position [133, 0]
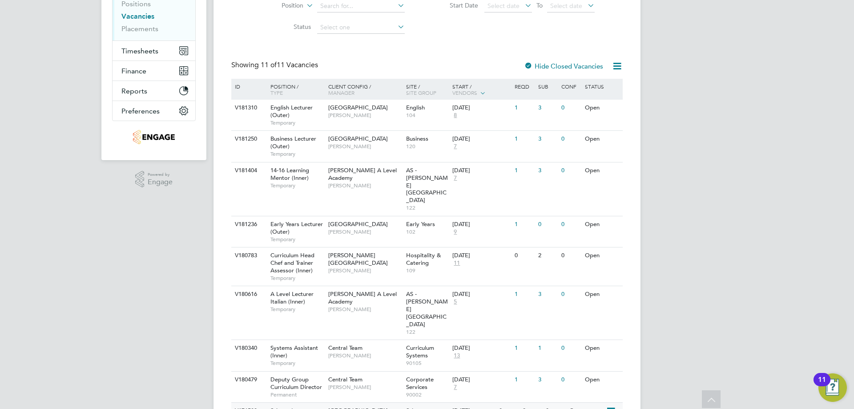
click at [340, 406] on span "[GEOGRAPHIC_DATA]" at bounding box center [358, 410] width 60 height 8
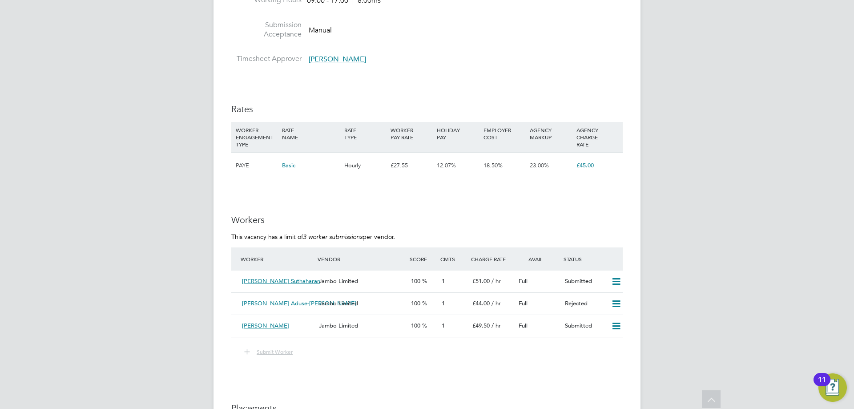
scroll to position [1512, 0]
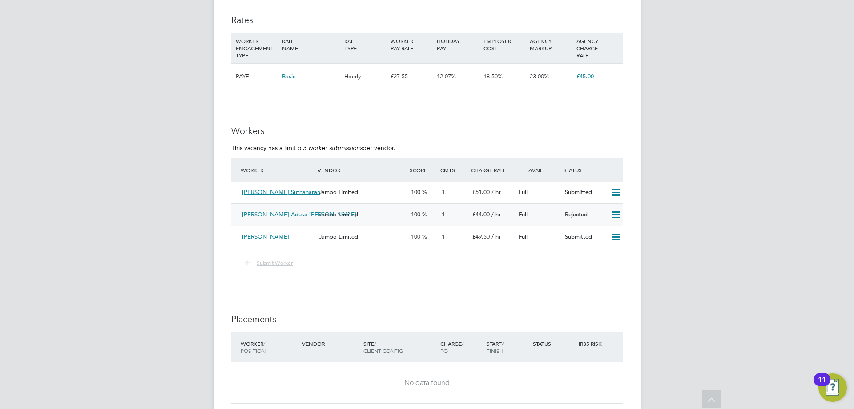
click at [614, 218] on icon at bounding box center [615, 214] width 11 height 7
click at [518, 222] on div "Full" at bounding box center [538, 214] width 46 height 15
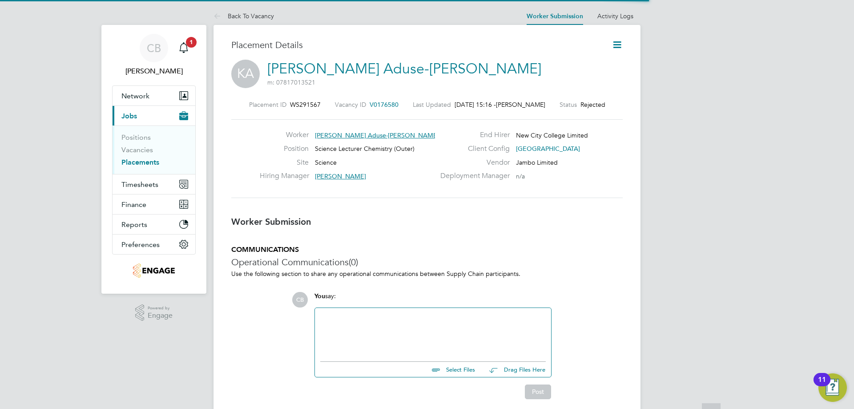
scroll to position [8, 136]
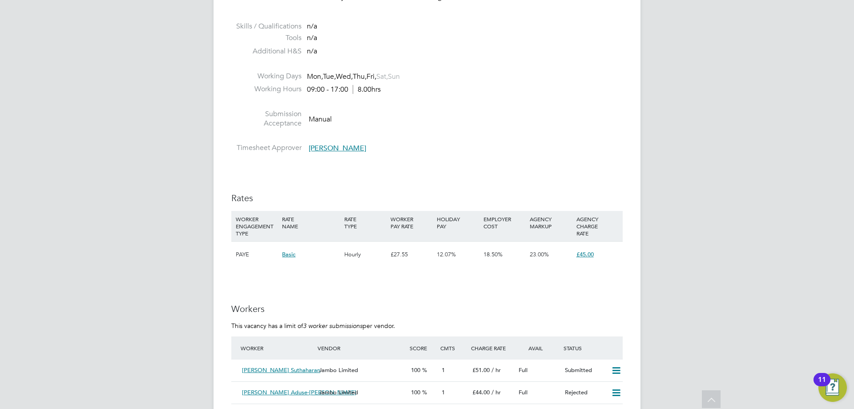
scroll to position [1512, 0]
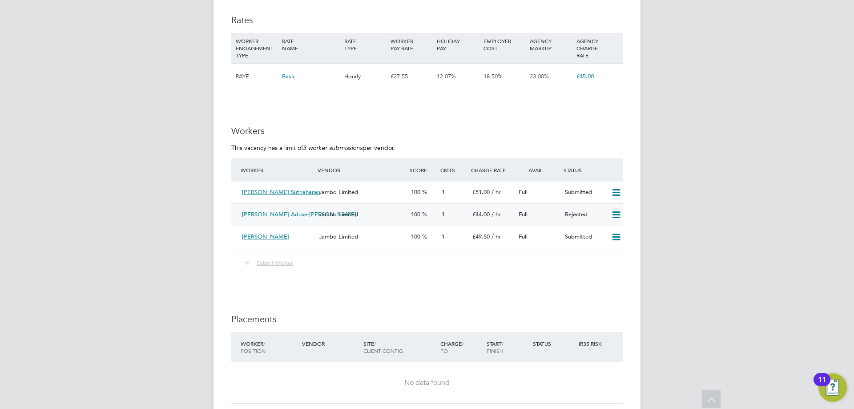
click at [612, 218] on icon at bounding box center [615, 214] width 11 height 7
click at [603, 245] on li "Resubmit" at bounding box center [601, 243] width 38 height 12
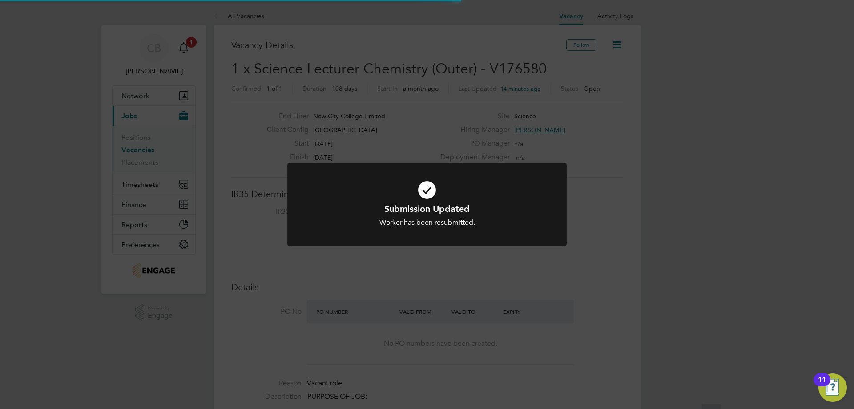
scroll to position [26, 62]
click at [437, 218] on div "Worker has been resubmitted." at bounding box center [426, 222] width 231 height 9
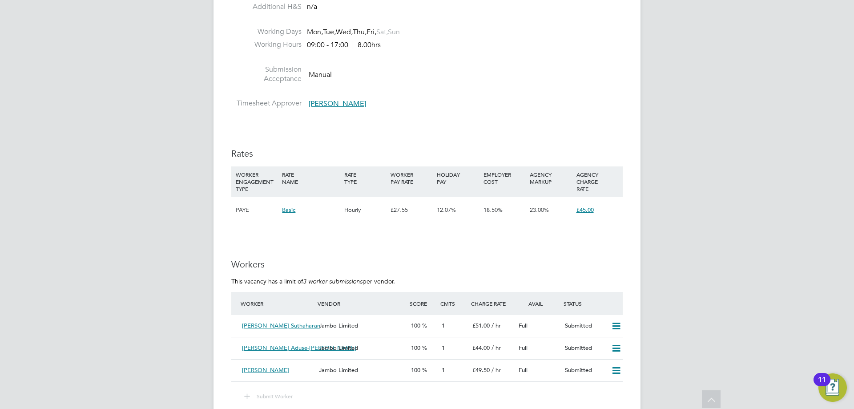
scroll to position [1645, 0]
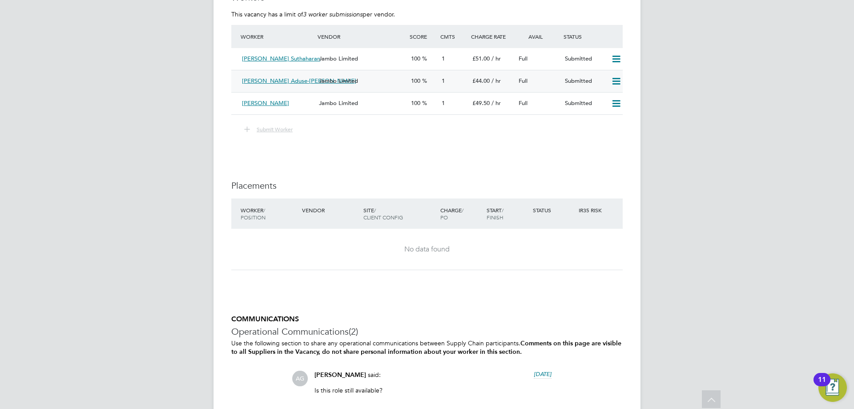
click at [614, 85] on icon at bounding box center [615, 81] width 11 height 7
click at [602, 109] on li "Remove" at bounding box center [603, 109] width 34 height 12
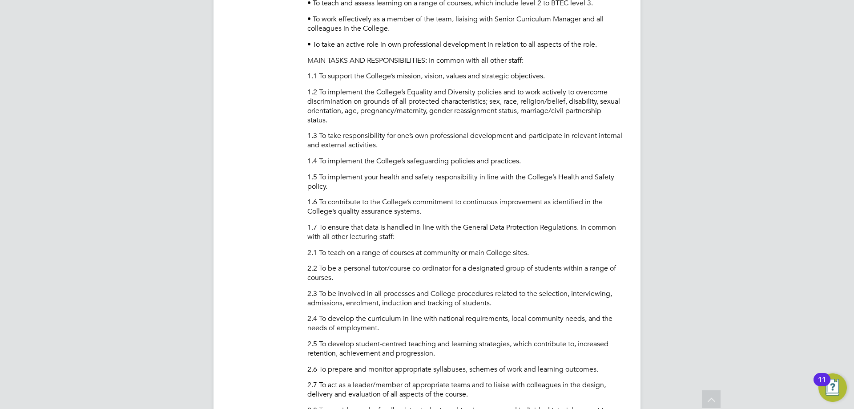
scroll to position [0, 0]
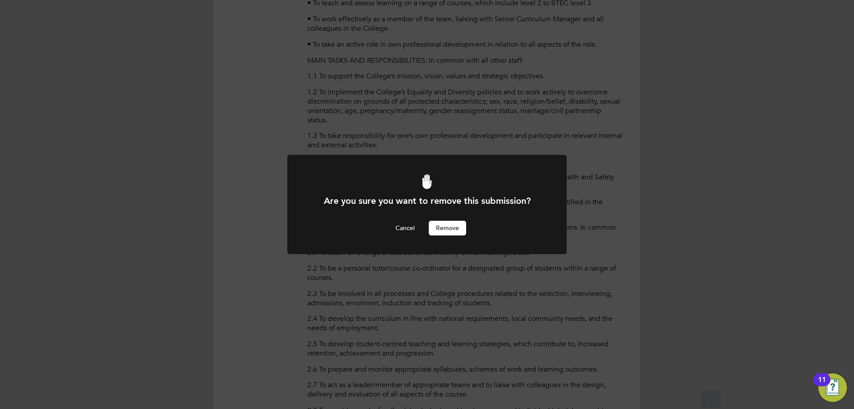
click at [449, 223] on button "Remove" at bounding box center [447, 228] width 37 height 14
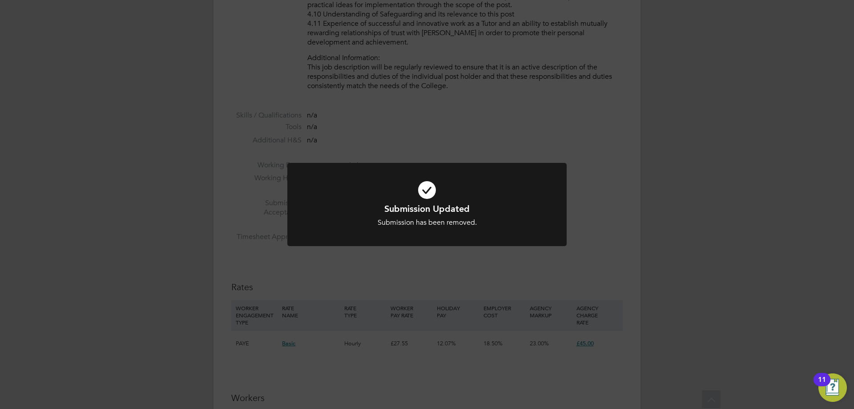
scroll to position [1423, 0]
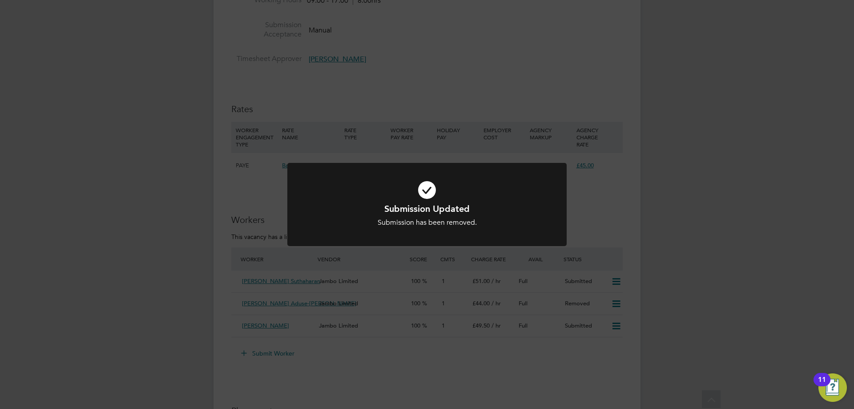
click at [432, 323] on div "Submission Updated Submission has been removed. Cancel Okay" at bounding box center [427, 204] width 854 height 409
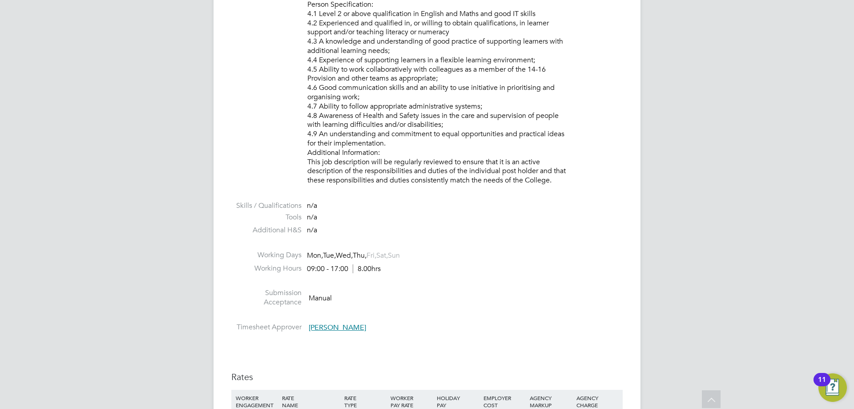
scroll to position [1245, 0]
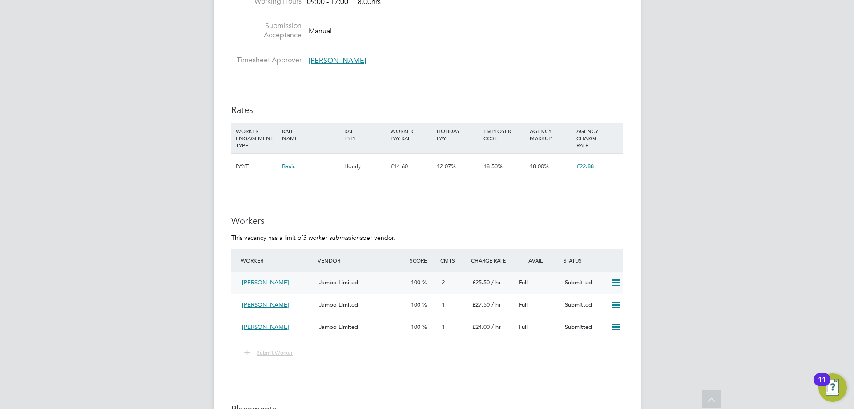
click at [373, 281] on div "Jambo Limited" at bounding box center [361, 282] width 92 height 15
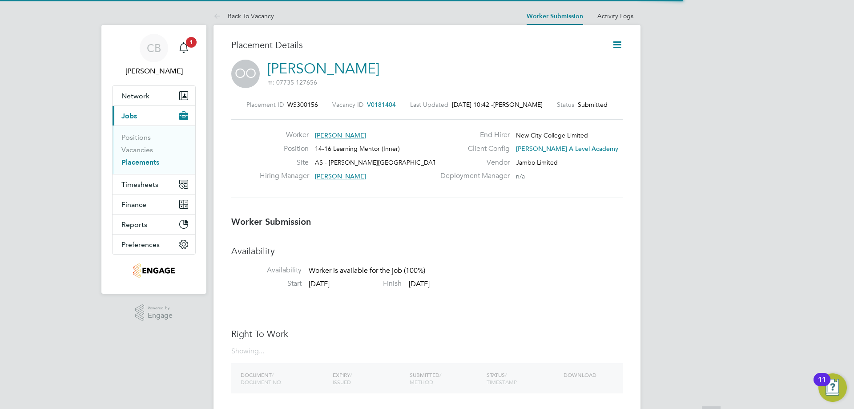
scroll to position [4, 4]
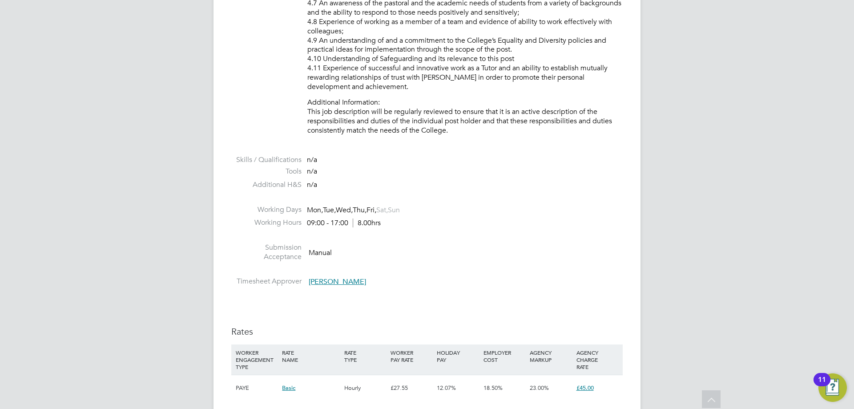
scroll to position [1378, 0]
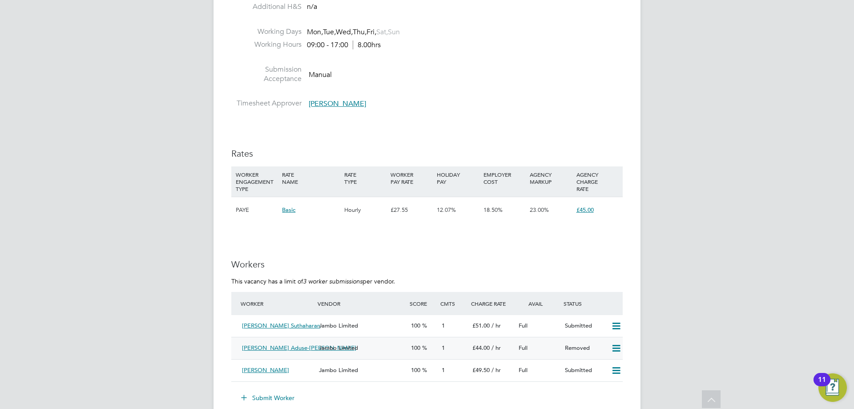
click at [463, 352] on div "1" at bounding box center [453, 348] width 31 height 15
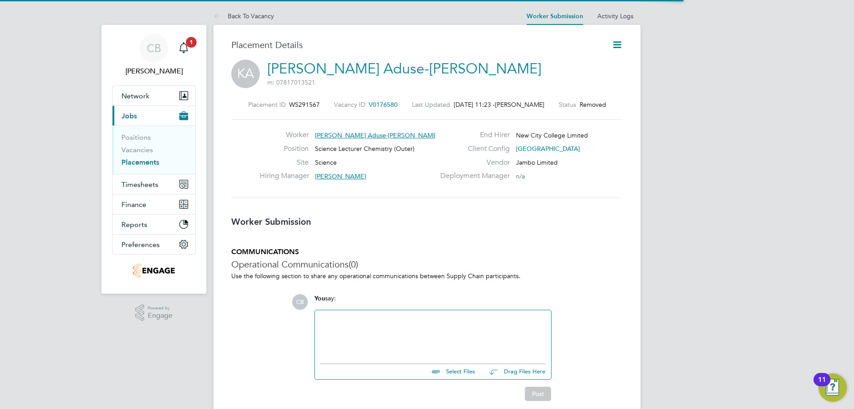
scroll to position [4, 4]
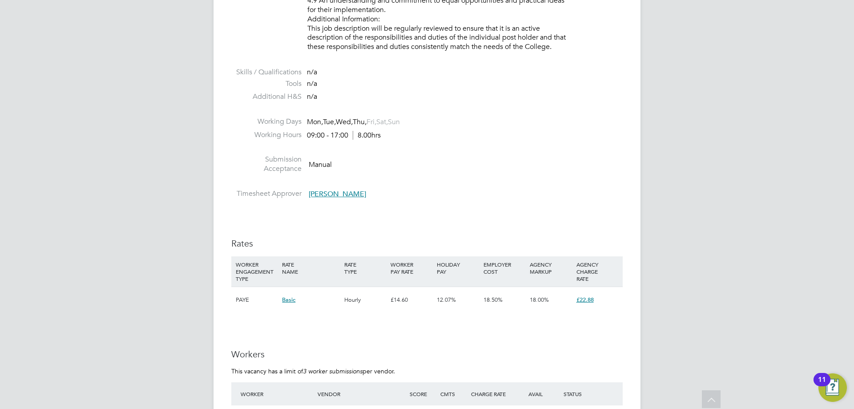
scroll to position [1334, 0]
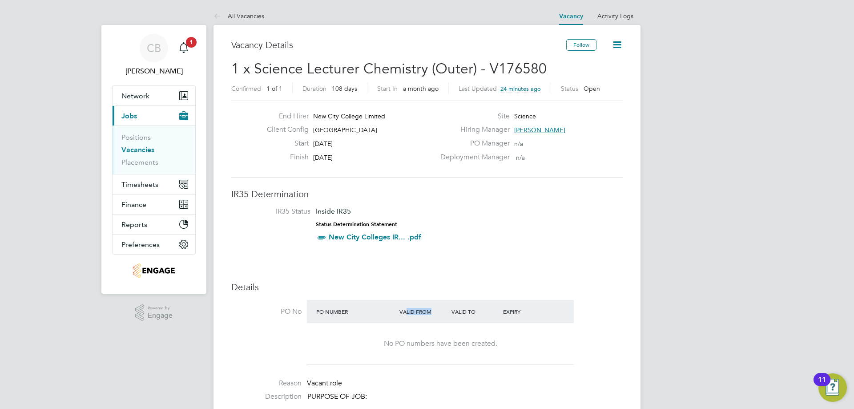
drag, startPoint x: 433, startPoint y: 311, endPoint x: 401, endPoint y: 308, distance: 31.8
click at [401, 308] on div "Valid From" at bounding box center [423, 311] width 52 height 16
click at [399, 307] on div "Valid From" at bounding box center [423, 311] width 52 height 16
click at [414, 308] on div "Valid From" at bounding box center [423, 311] width 52 height 16
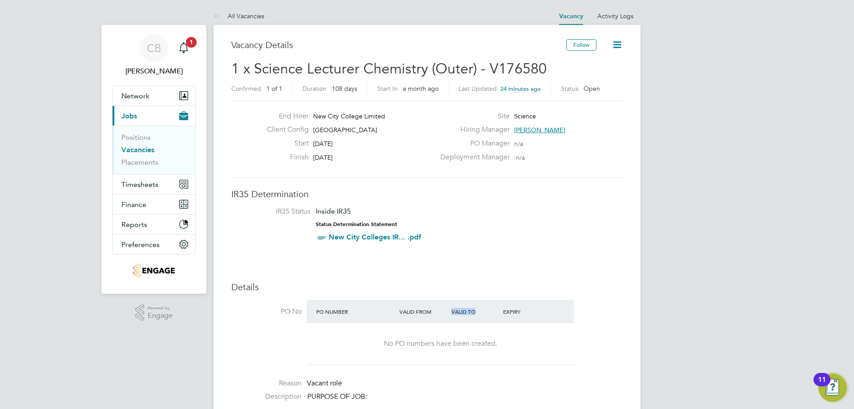
drag, startPoint x: 453, startPoint y: 309, endPoint x: 477, endPoint y: 310, distance: 24.9
click at [477, 310] on div "Valid To" at bounding box center [475, 311] width 52 height 16
drag, startPoint x: 503, startPoint y: 309, endPoint x: 532, endPoint y: 310, distance: 29.4
click at [532, 310] on div "Expiry" at bounding box center [527, 311] width 52 height 16
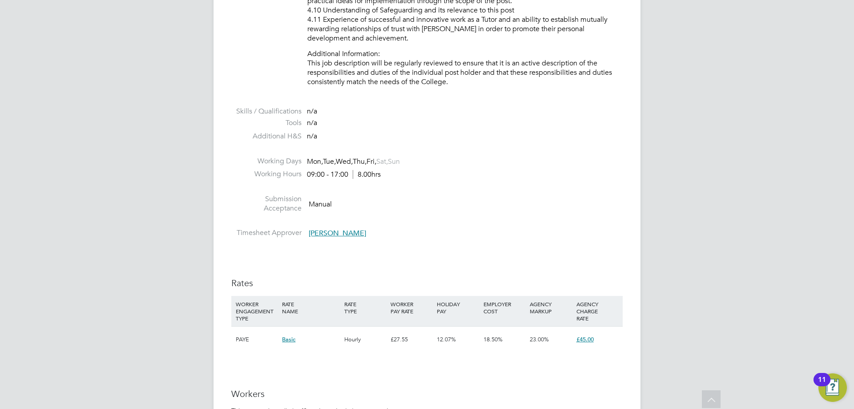
scroll to position [1427, 0]
